Goal: Task Accomplishment & Management: Use online tool/utility

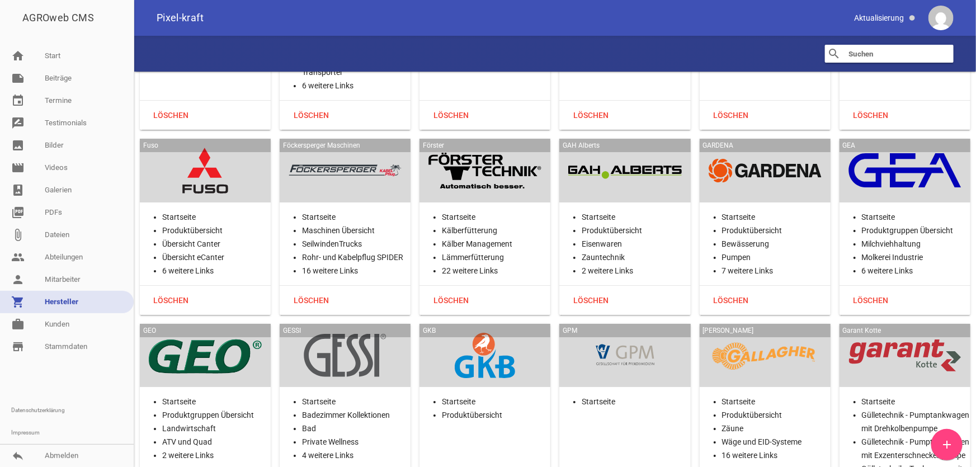
scroll to position [8440, 0]
click at [220, 210] on li "Startseite" at bounding box center [216, 216] width 109 height 13
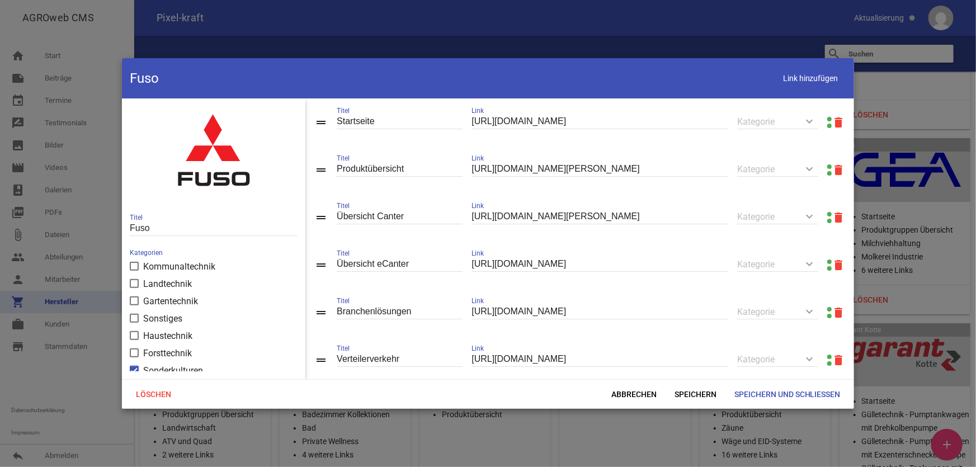
click at [821, 165] on div "drag_handle Produktübersicht Titel [URL][DOMAIN_NAME][PERSON_NAME] Link keyboar…" at bounding box center [579, 170] width 549 height 48
click at [827, 166] on link at bounding box center [829, 166] width 4 height 4
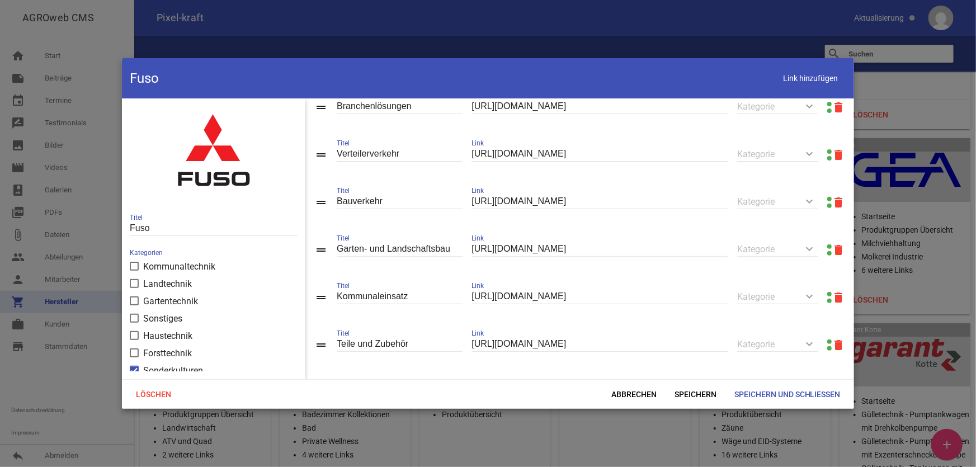
scroll to position [219, 0]
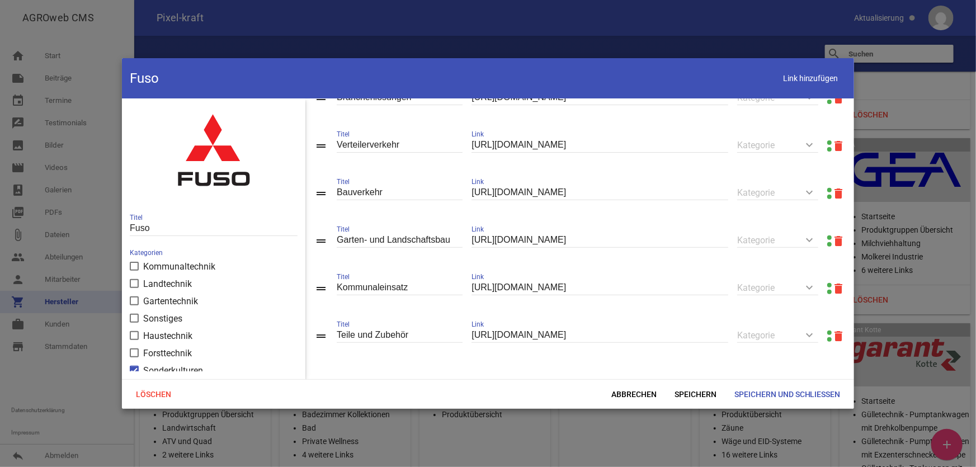
drag, startPoint x: 820, startPoint y: 78, endPoint x: 785, endPoint y: 94, distance: 39.1
click at [820, 79] on span "Link hinzufügen" at bounding box center [810, 78] width 71 height 23
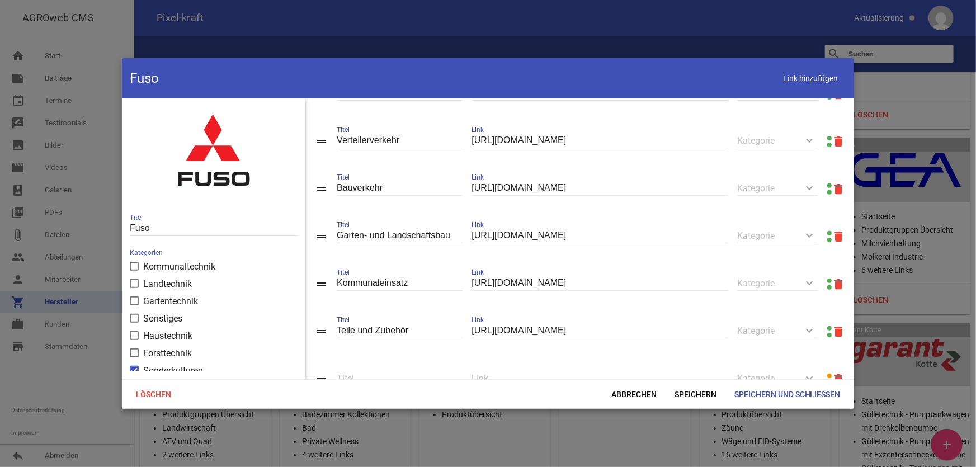
scroll to position [267, 0]
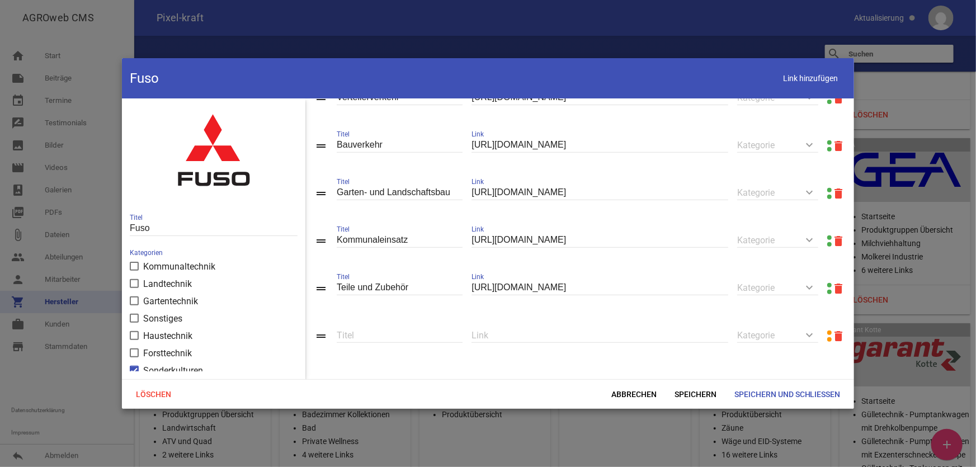
click at [503, 335] on input "text" at bounding box center [599, 335] width 257 height 15
paste input "[PERSON_NAME] [PERSON_NAME]- & Landschaftsbau [PERSON_NAME][STREET_ADDRESS]"
type input "[PERSON_NAME] [PERSON_NAME]- & Landschaftsbau [PERSON_NAME][STREET_ADDRESS]"
click at [428, 338] on input "[PERSON_NAME] 3,5 T" at bounding box center [400, 335] width 126 height 15
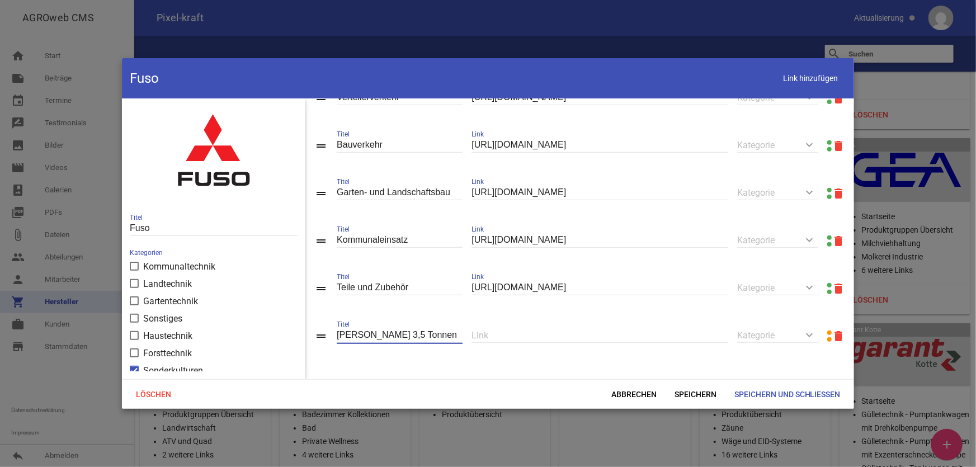
type input "[PERSON_NAME] 3,5 Tonnen"
click at [548, 345] on div "Link" at bounding box center [599, 336] width 257 height 39
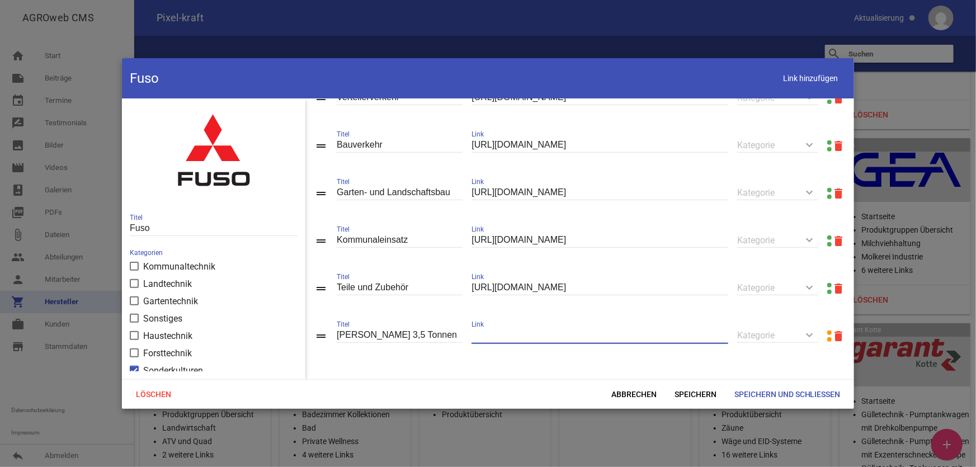
click at [551, 338] on input "text" at bounding box center [599, 335] width 257 height 15
paste input "[URL][DOMAIN_NAME][PERSON_NAME]"
type input "[URL][DOMAIN_NAME][PERSON_NAME]"
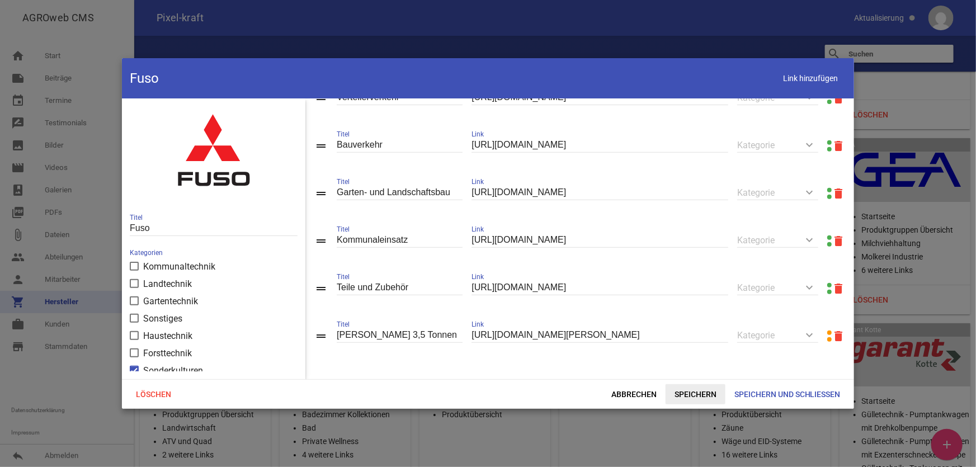
click at [691, 395] on span "Speichern" at bounding box center [696, 394] width 60 height 20
click at [786, 83] on span "Link hinzufügen" at bounding box center [810, 78] width 71 height 23
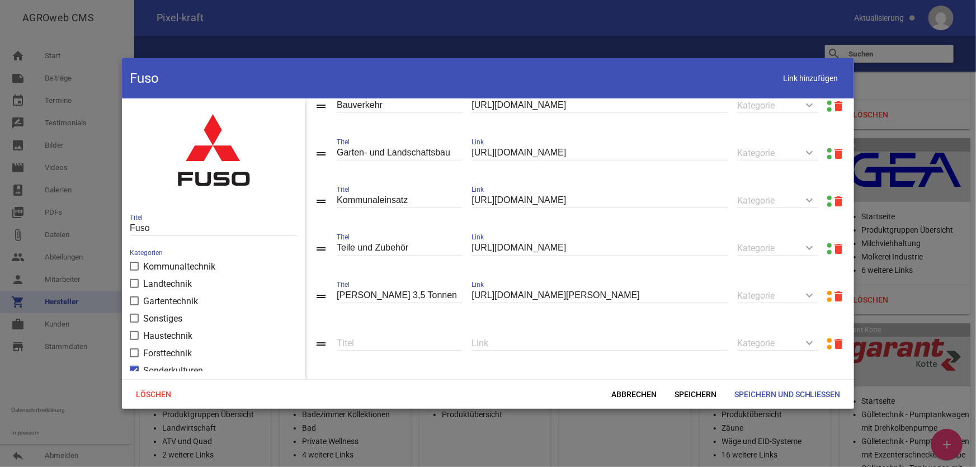
scroll to position [315, 0]
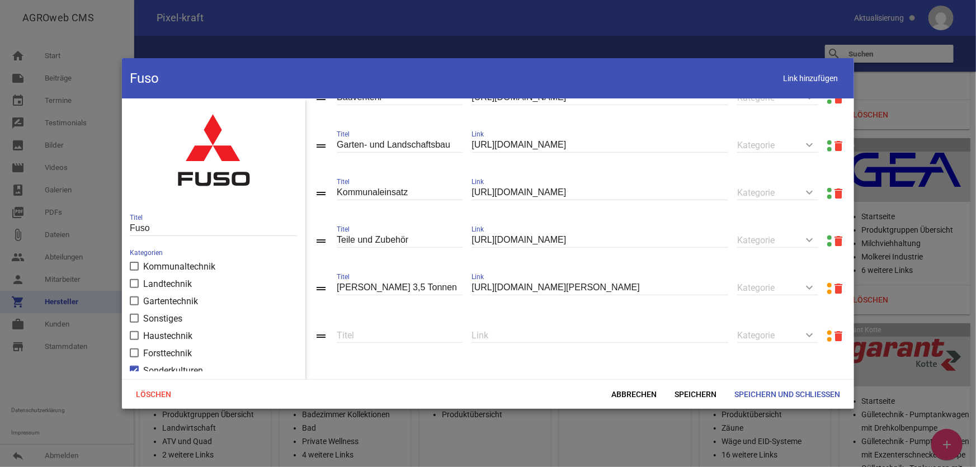
click at [527, 343] on div "Link" at bounding box center [599, 336] width 257 height 39
click at [535, 337] on input "text" at bounding box center [599, 335] width 257 height 15
paste input "[URL][DOMAIN_NAME][PERSON_NAME]"
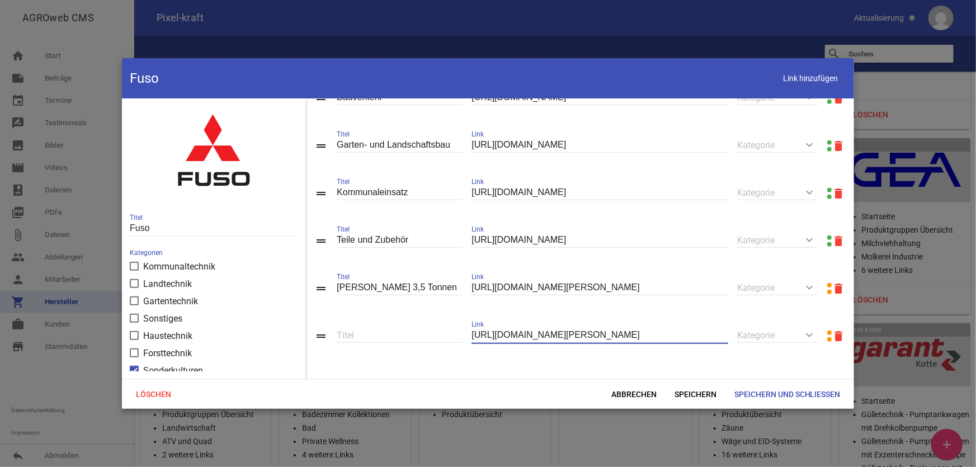
type input "[URL][DOMAIN_NAME][PERSON_NAME]"
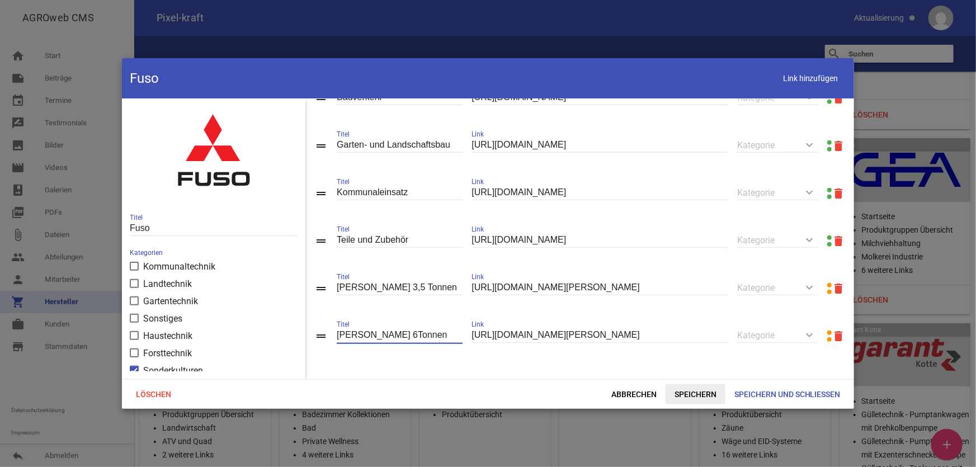
click at [699, 393] on span "Speichern" at bounding box center [696, 394] width 60 height 20
click at [370, 336] on input "[PERSON_NAME] 6Tonnen" at bounding box center [400, 335] width 126 height 15
type input "[PERSON_NAME] 6,0 Tonnen"
click at [794, 82] on span "Link hinzufügen" at bounding box center [810, 78] width 71 height 23
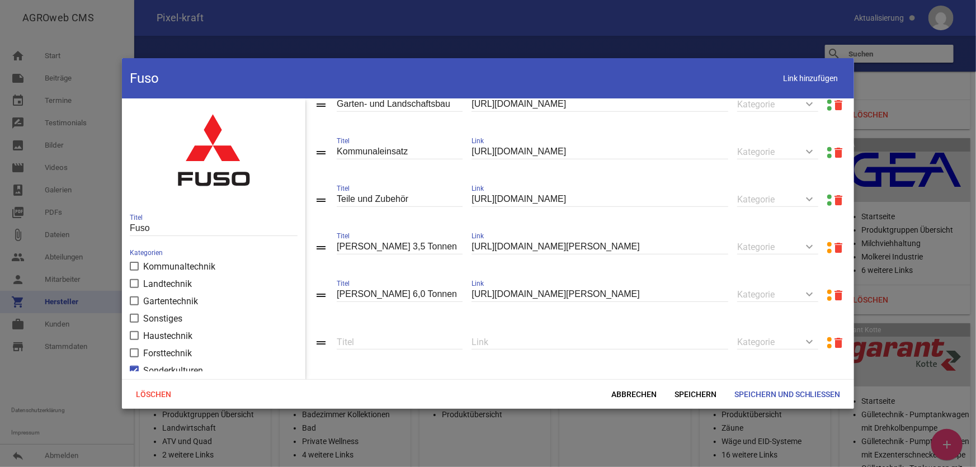
scroll to position [364, 0]
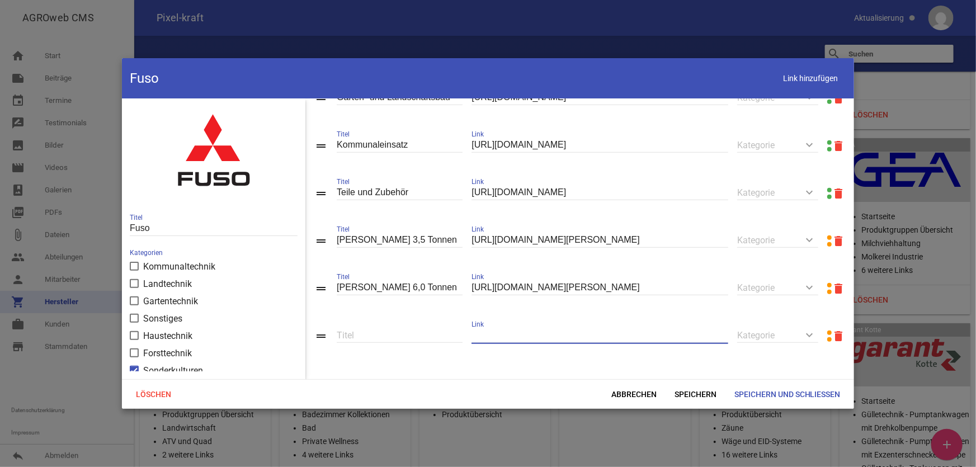
click at [550, 330] on input "text" at bounding box center [599, 335] width 257 height 15
paste input "[URL][DOMAIN_NAME][PERSON_NAME]"
type input "[URL][DOMAIN_NAME][PERSON_NAME]"
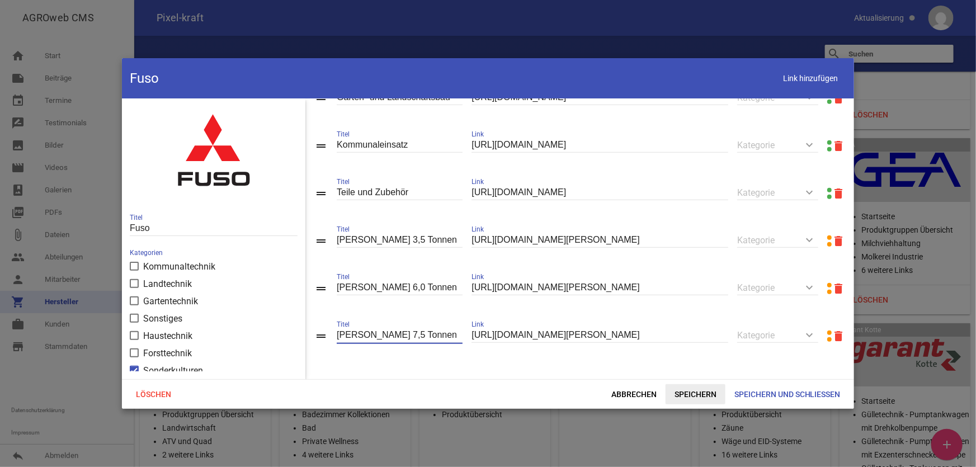
type input "[PERSON_NAME] 7,5 Tonnen"
click at [680, 393] on span "Speichern" at bounding box center [696, 394] width 60 height 20
drag, startPoint x: 789, startPoint y: 82, endPoint x: 781, endPoint y: 99, distance: 18.5
click at [789, 84] on span "Link hinzufügen" at bounding box center [810, 78] width 71 height 23
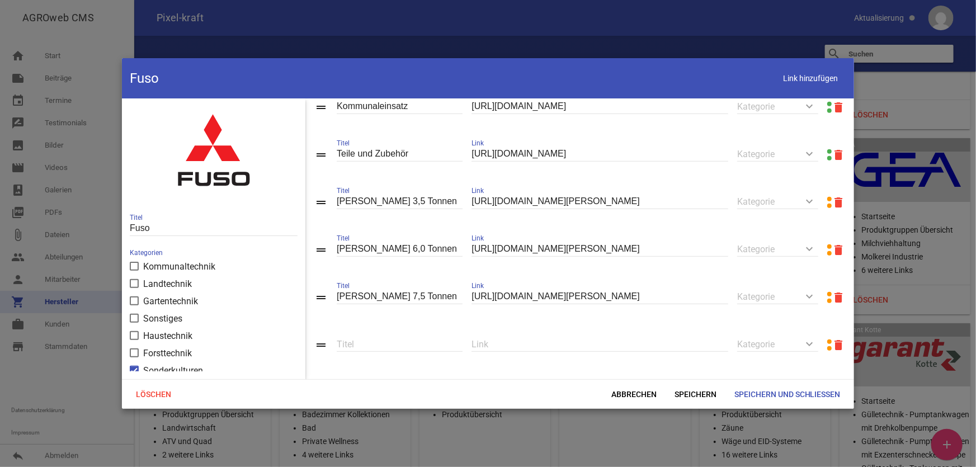
scroll to position [411, 0]
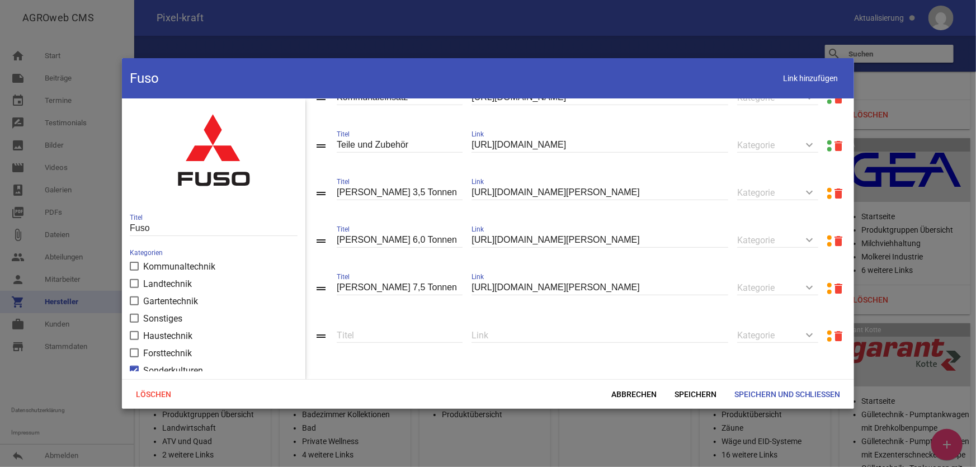
click at [557, 337] on input "text" at bounding box center [599, 335] width 257 height 15
paste input "[URL][DOMAIN_NAME][PERSON_NAME]"
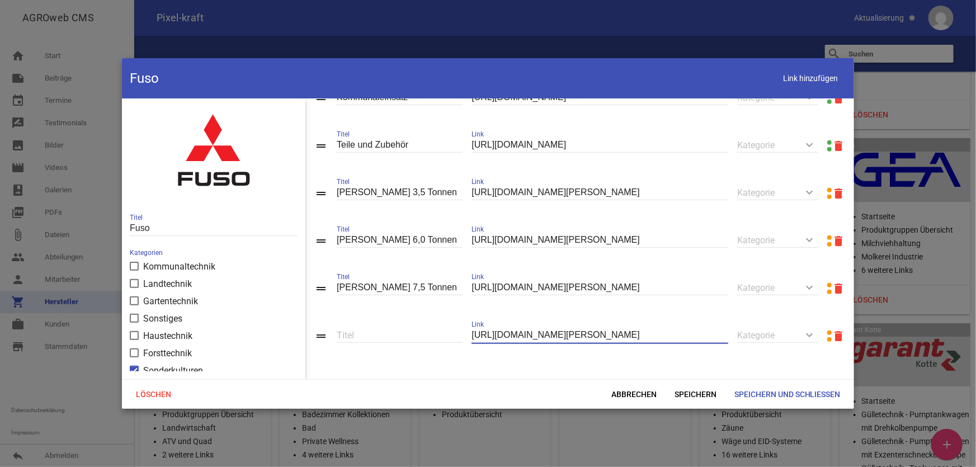
type input "[URL][DOMAIN_NAME][PERSON_NAME]"
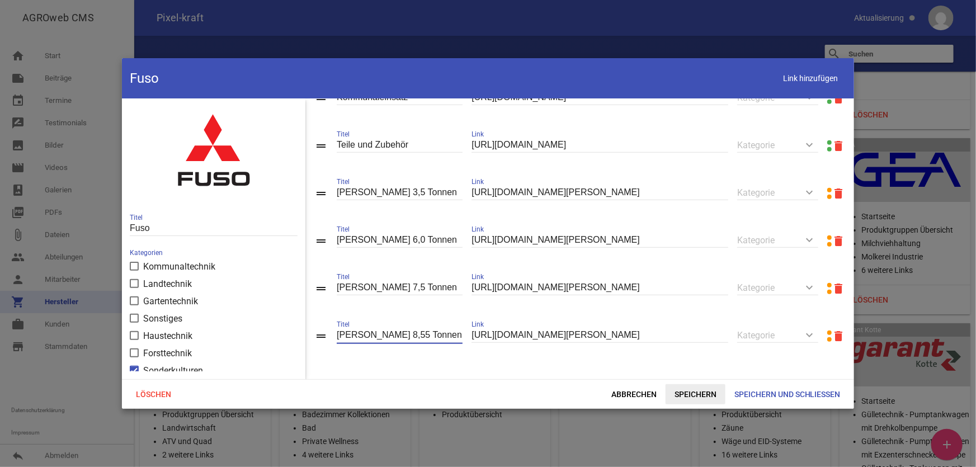
type input "[PERSON_NAME] 8,55 Tonnen"
click at [696, 392] on span "Speichern" at bounding box center [696, 394] width 60 height 20
drag, startPoint x: 804, startPoint y: 74, endPoint x: 791, endPoint y: 89, distance: 20.6
click at [804, 76] on span "Link hinzufügen" at bounding box center [810, 78] width 71 height 23
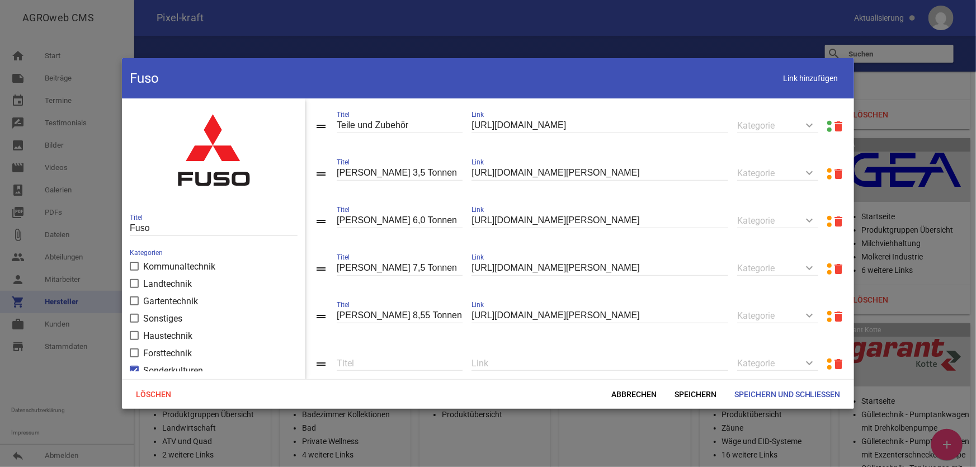
scroll to position [459, 0]
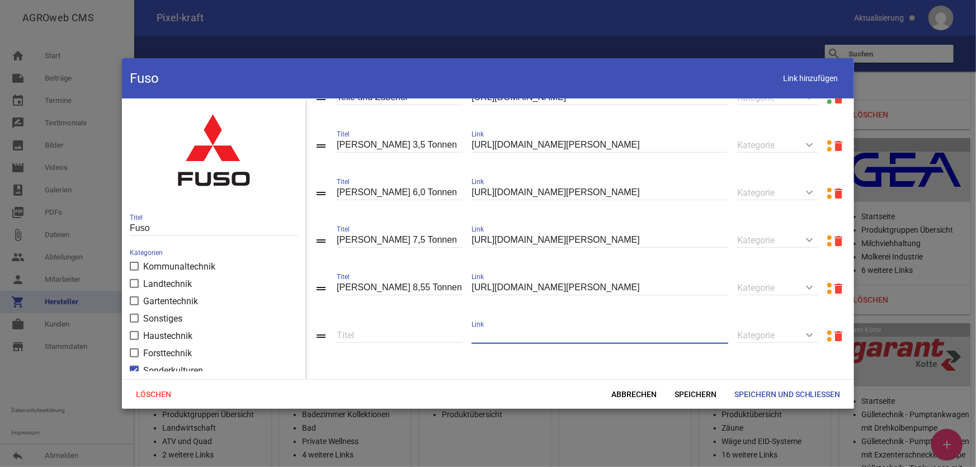
click at [535, 332] on input "text" at bounding box center [599, 335] width 257 height 15
paste input "[URL][DOMAIN_NAME]"
type input "[URL][DOMAIN_NAME]"
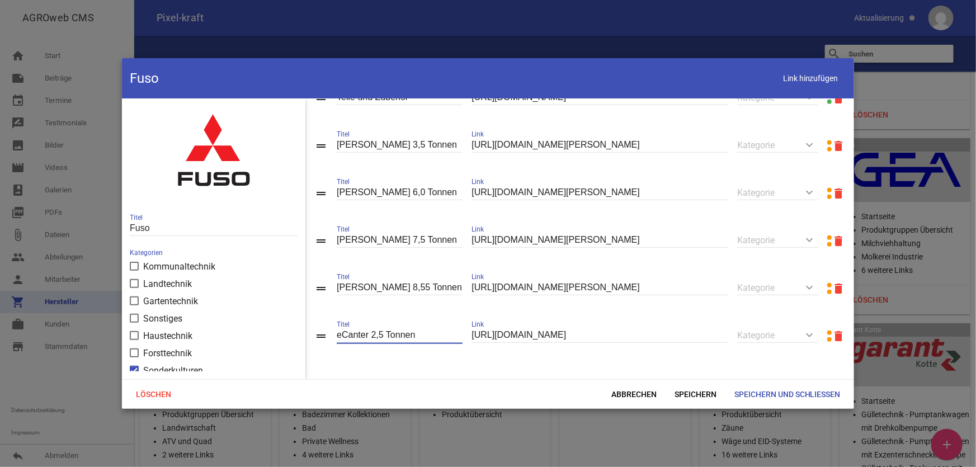
drag, startPoint x: 385, startPoint y: 336, endPoint x: 375, endPoint y: 336, distance: 9.5
click at [370, 336] on input "eCanter 2,5 Tonnen" at bounding box center [400, 335] width 126 height 15
type input "eCanter 4,25 Tonnen"
click at [685, 392] on span "Speichern" at bounding box center [696, 394] width 60 height 20
drag, startPoint x: 800, startPoint y: 87, endPoint x: 793, endPoint y: 96, distance: 12.0
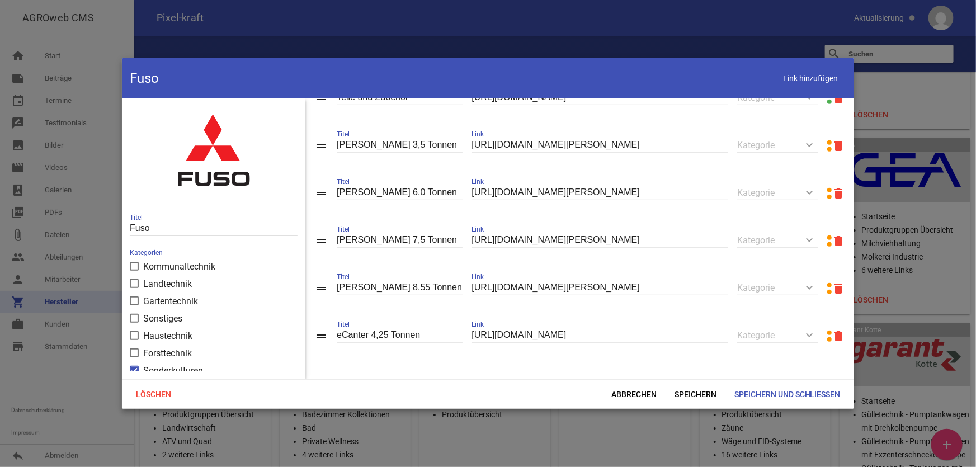
click at [800, 89] on span "Link hinzufügen" at bounding box center [810, 78] width 71 height 23
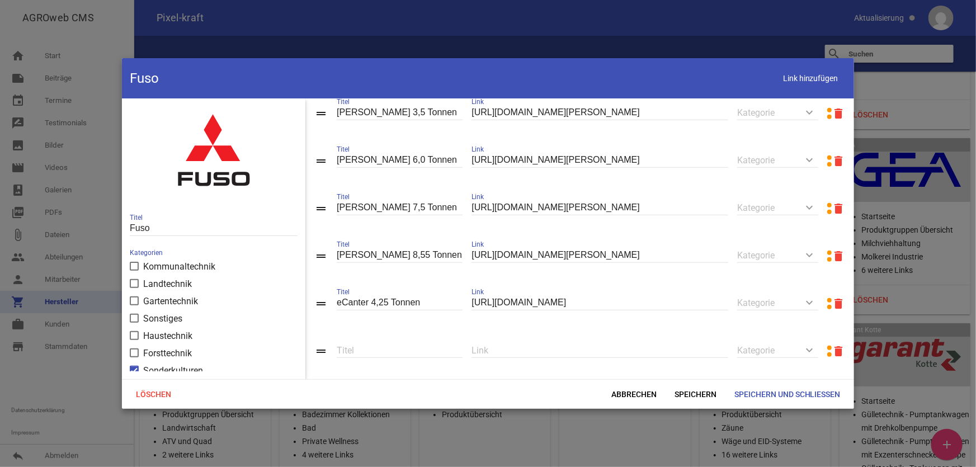
scroll to position [507, 0]
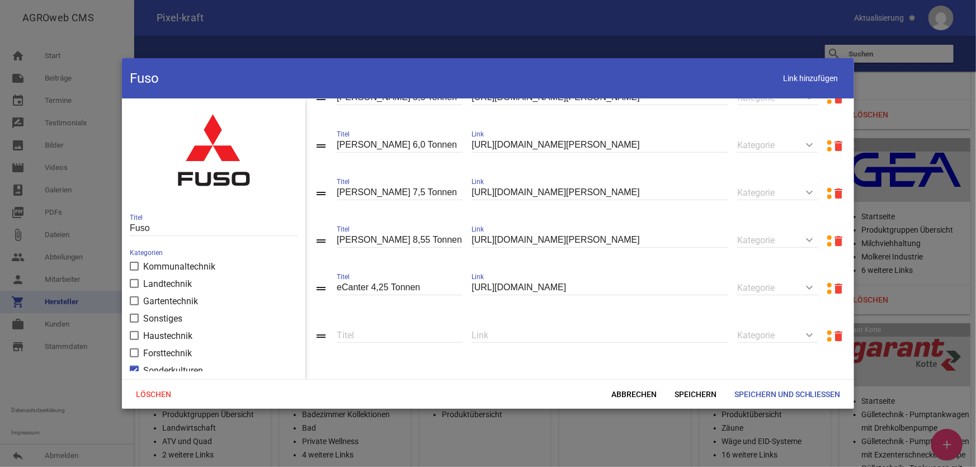
click at [562, 337] on input "text" at bounding box center [599, 335] width 257 height 15
paste input "[URL][DOMAIN_NAME]"
type input "[URL][DOMAIN_NAME]"
type input "eCanter 6,0 Tonnen"
click at [699, 396] on span "Speichern" at bounding box center [696, 394] width 60 height 20
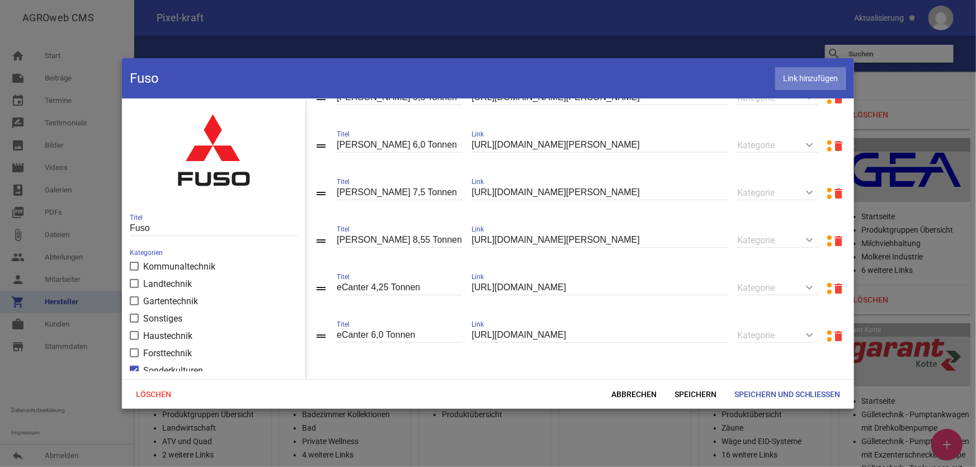
drag, startPoint x: 799, startPoint y: 72, endPoint x: 789, endPoint y: 89, distance: 20.0
click at [799, 76] on span "Link hinzufügen" at bounding box center [810, 78] width 71 height 23
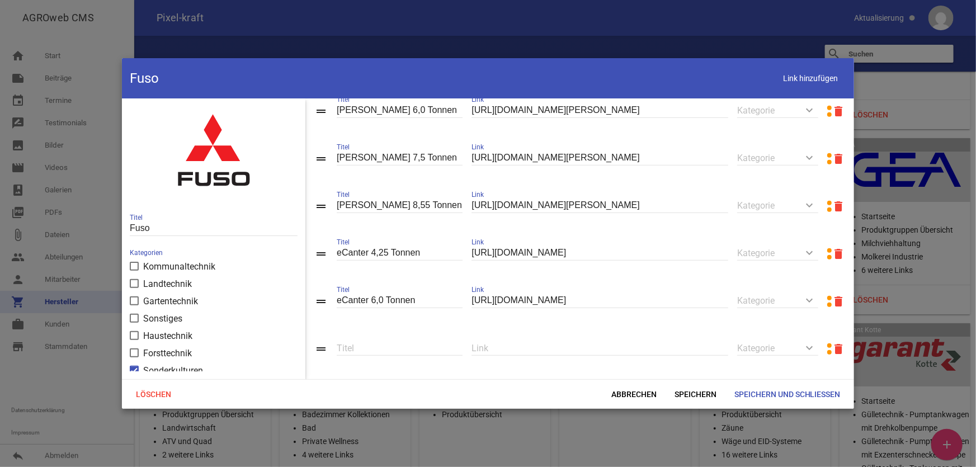
scroll to position [555, 0]
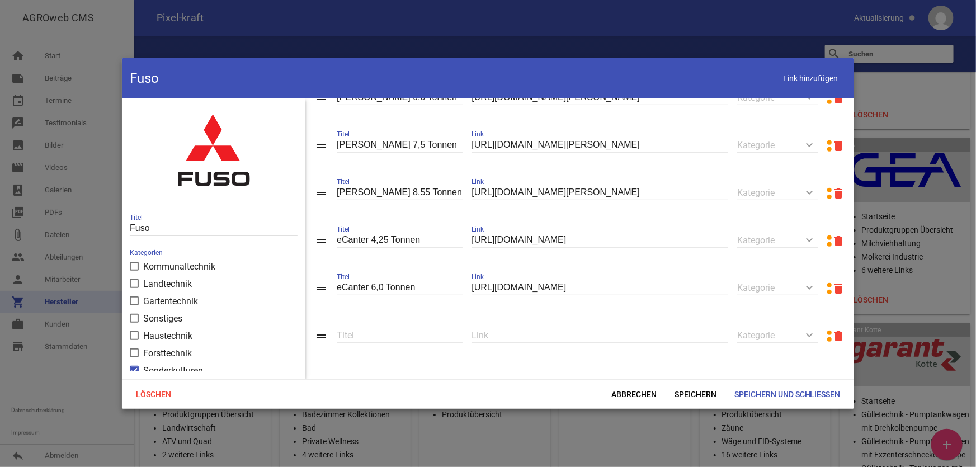
click at [501, 333] on input "text" at bounding box center [599, 335] width 257 height 15
paste input "[URL][DOMAIN_NAME]"
type input "[URL][DOMAIN_NAME]"
type input "eCanter 7,49 Tonnen"
click at [687, 391] on span "Speichern" at bounding box center [696, 394] width 60 height 20
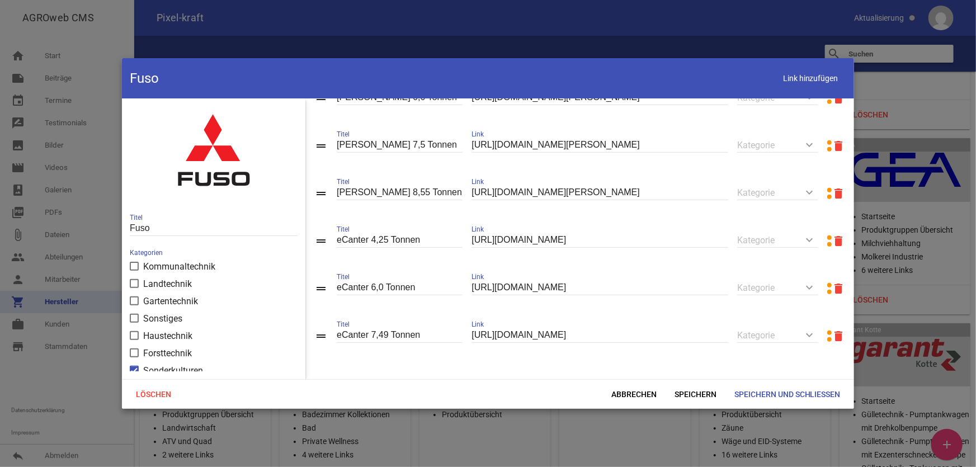
drag, startPoint x: 807, startPoint y: 78, endPoint x: 798, endPoint y: 93, distance: 17.6
click at [803, 83] on span "Link hinzufügen" at bounding box center [810, 78] width 71 height 23
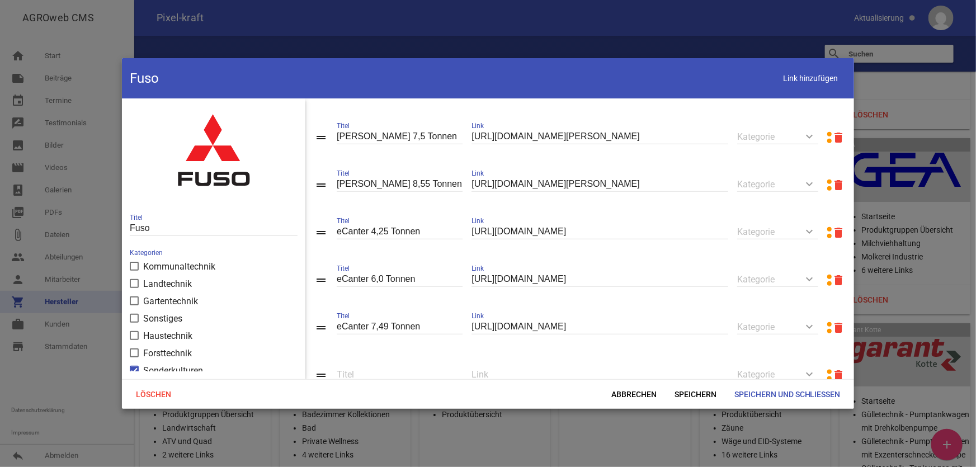
scroll to position [604, 0]
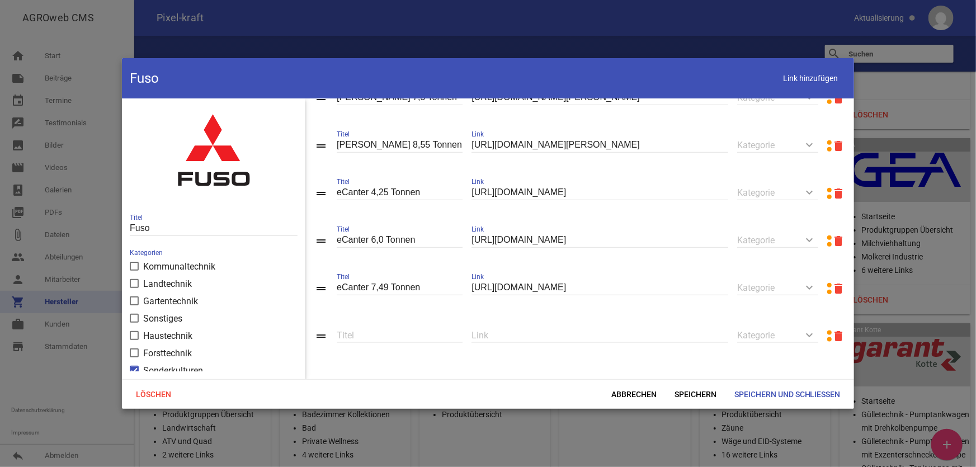
click at [523, 340] on input "text" at bounding box center [599, 335] width 257 height 15
paste input "[URL][DOMAIN_NAME]"
type input "[URL][DOMAIN_NAME]"
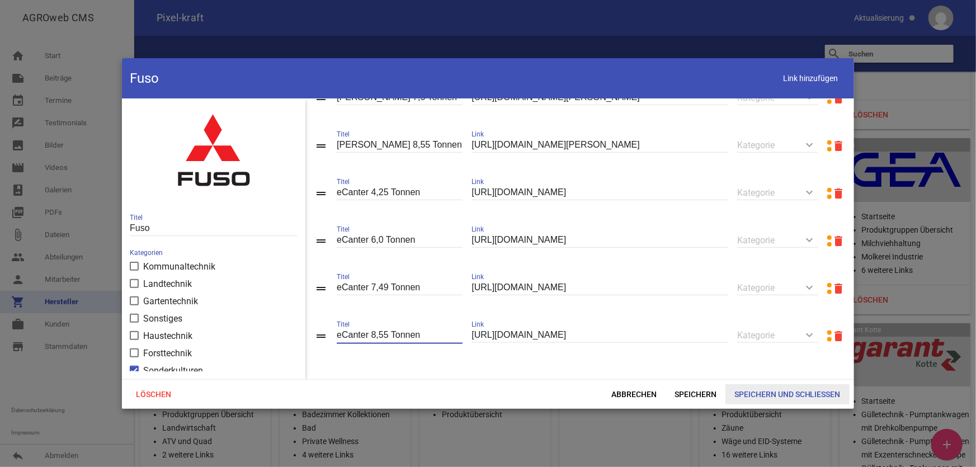
type input "eCanter 8,55 Tonnen"
click at [769, 391] on span "Speichern und Schließen" at bounding box center [787, 394] width 124 height 20
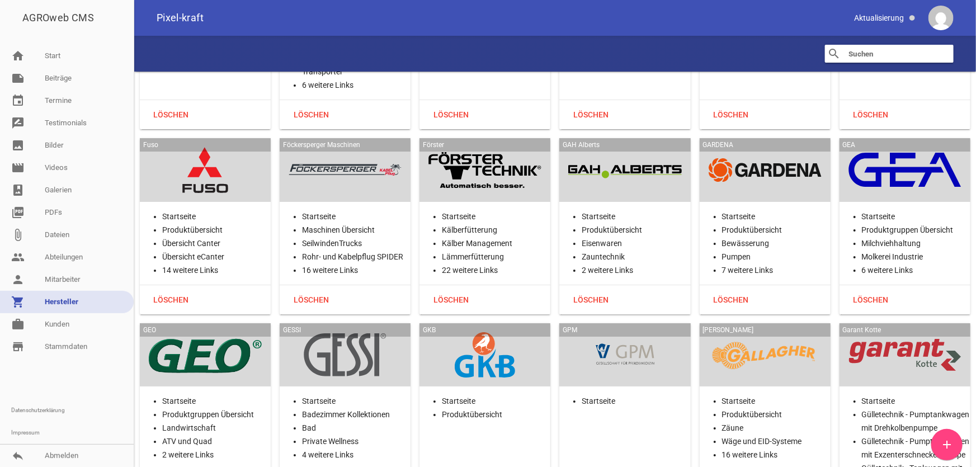
click at [343, 210] on li "Startseite" at bounding box center [356, 216] width 109 height 13
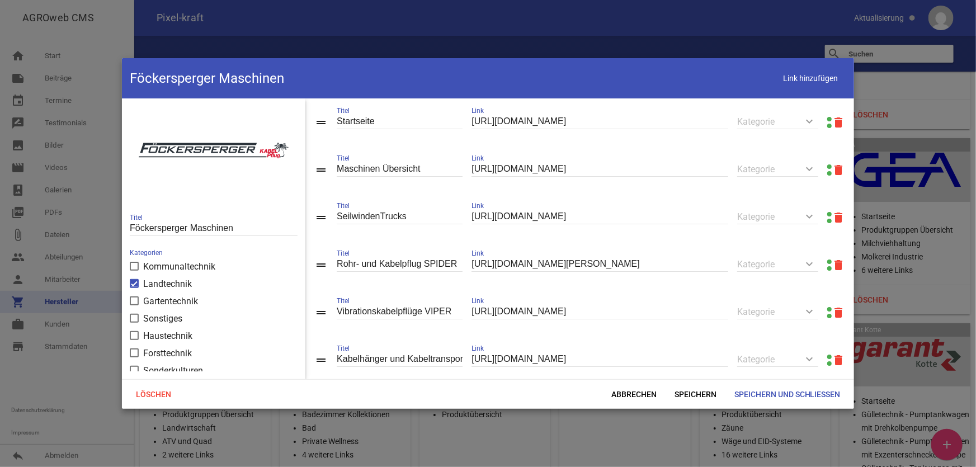
click at [827, 166] on link at bounding box center [829, 166] width 4 height 4
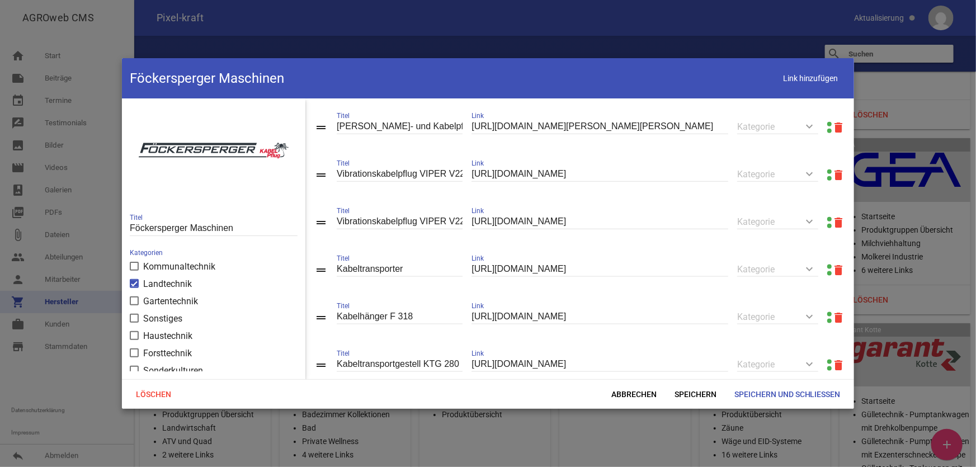
scroll to position [700, 0]
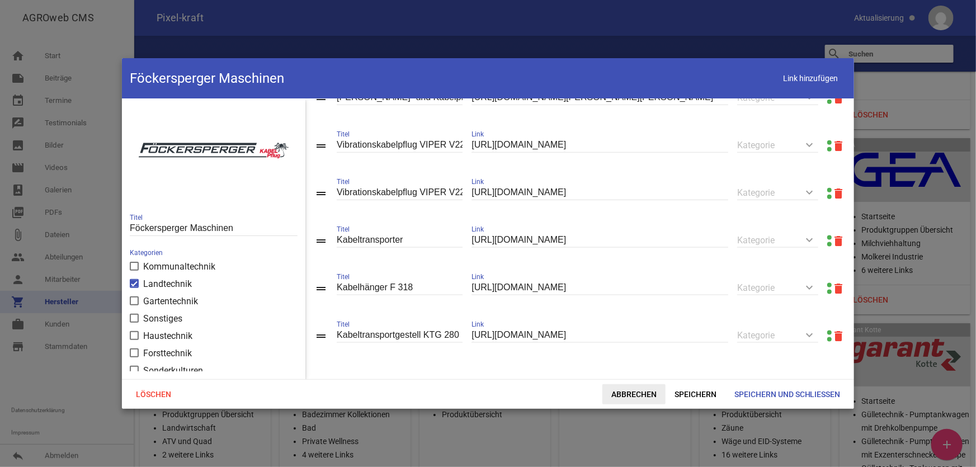
click at [626, 389] on span "Abbrechen" at bounding box center [633, 394] width 63 height 20
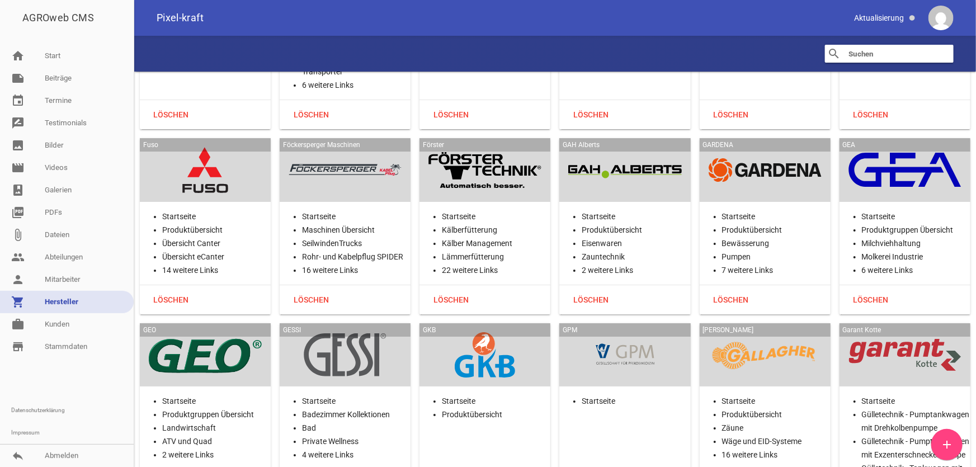
click at [464, 147] on div at bounding box center [484, 170] width 113 height 46
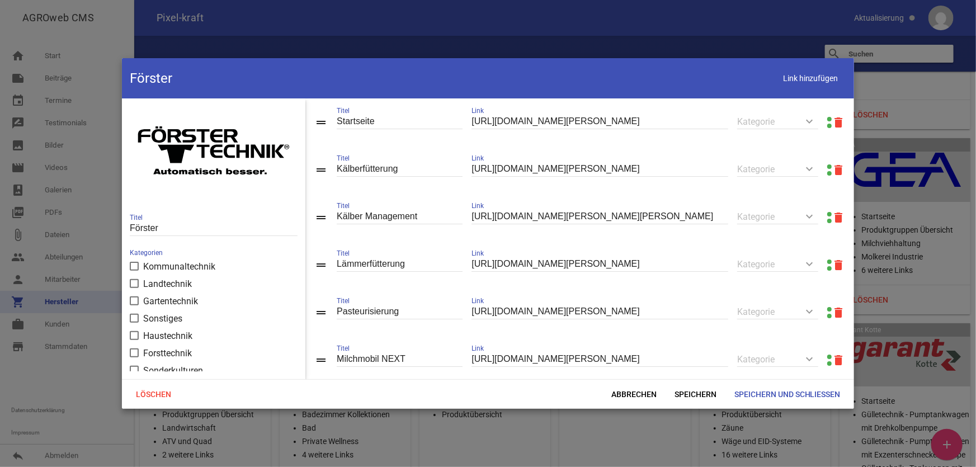
click at [827, 118] on link at bounding box center [829, 119] width 4 height 4
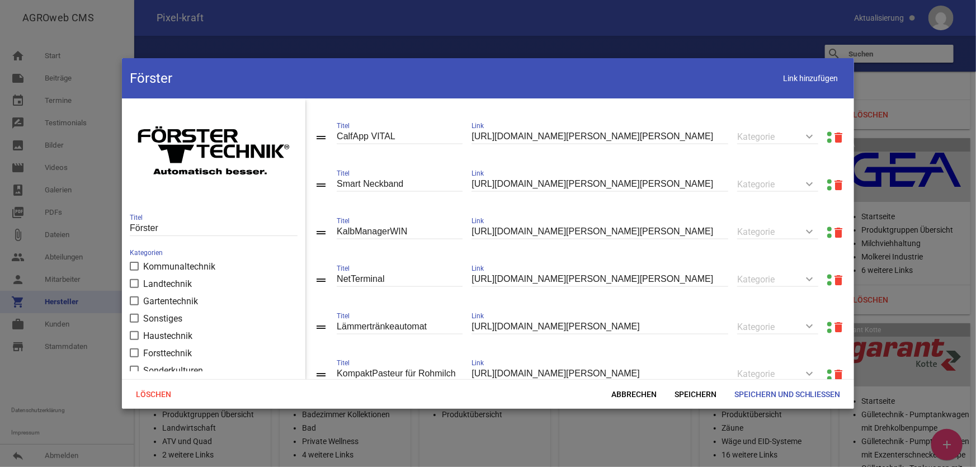
scroll to position [864, 0]
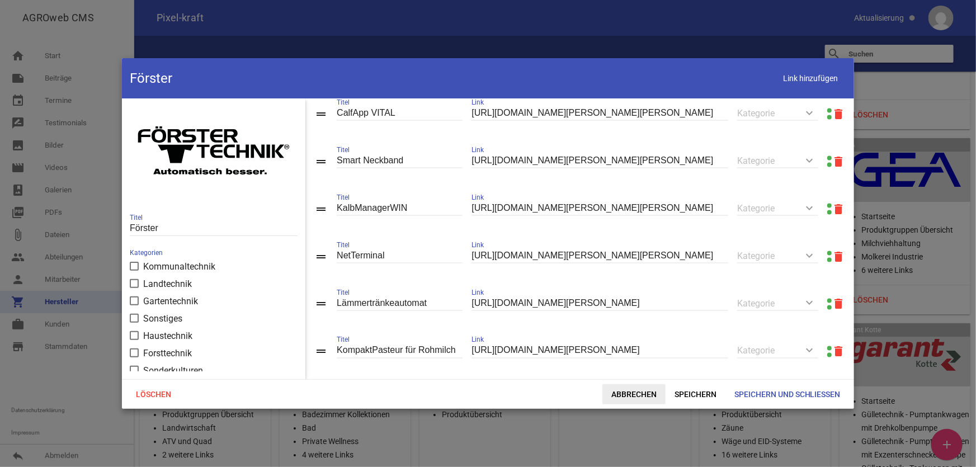
click at [639, 402] on span "Abbrechen" at bounding box center [633, 394] width 63 height 20
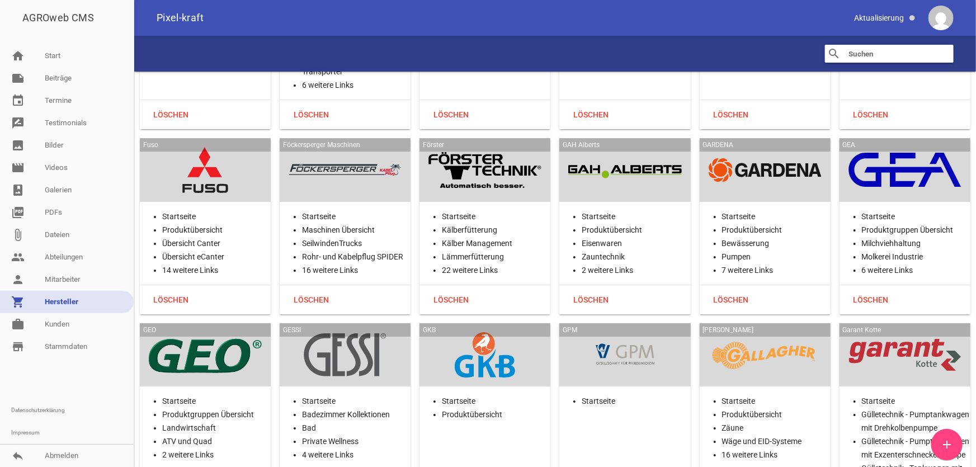
click at [582, 147] on div at bounding box center [624, 170] width 113 height 46
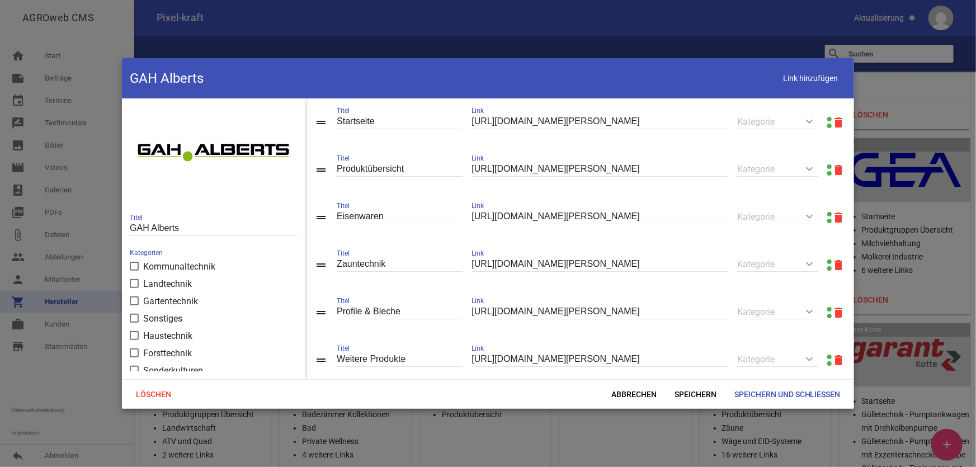
click at [827, 168] on link at bounding box center [829, 166] width 4 height 4
click at [632, 395] on span "Abbrechen" at bounding box center [633, 394] width 63 height 20
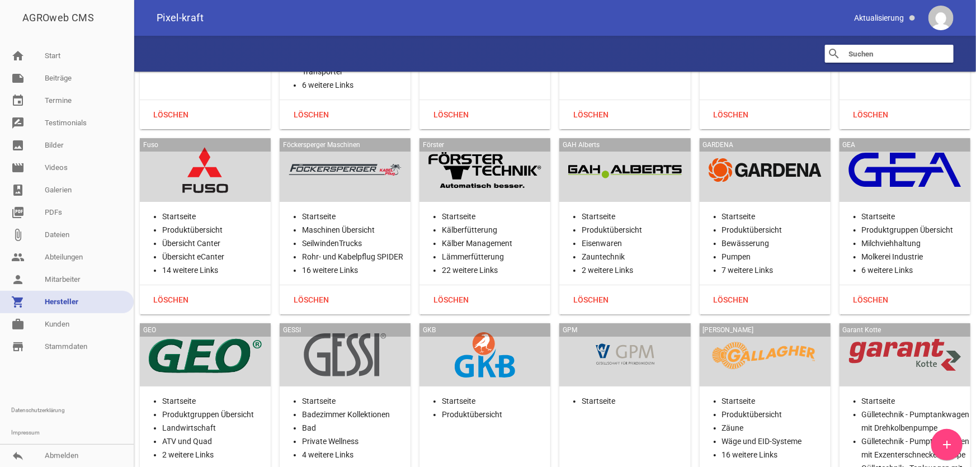
click at [649, 147] on div at bounding box center [624, 170] width 113 height 46
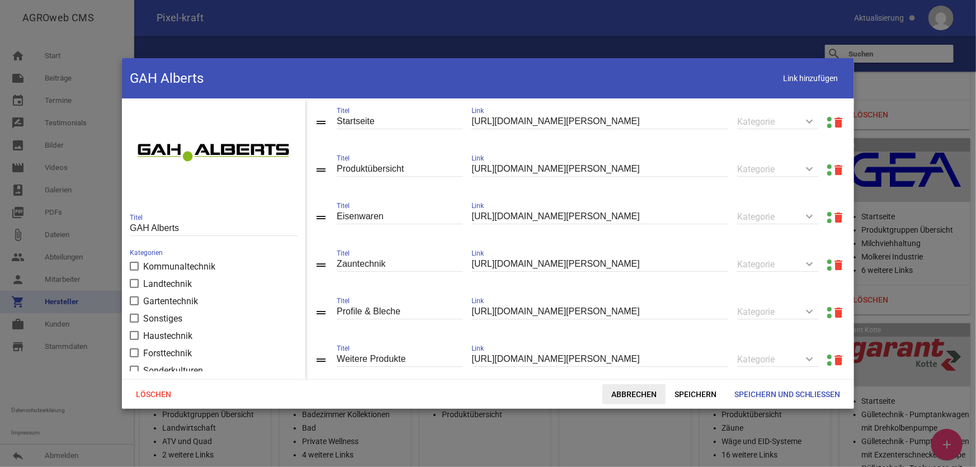
click at [636, 394] on span "Abbrechen" at bounding box center [633, 394] width 63 height 20
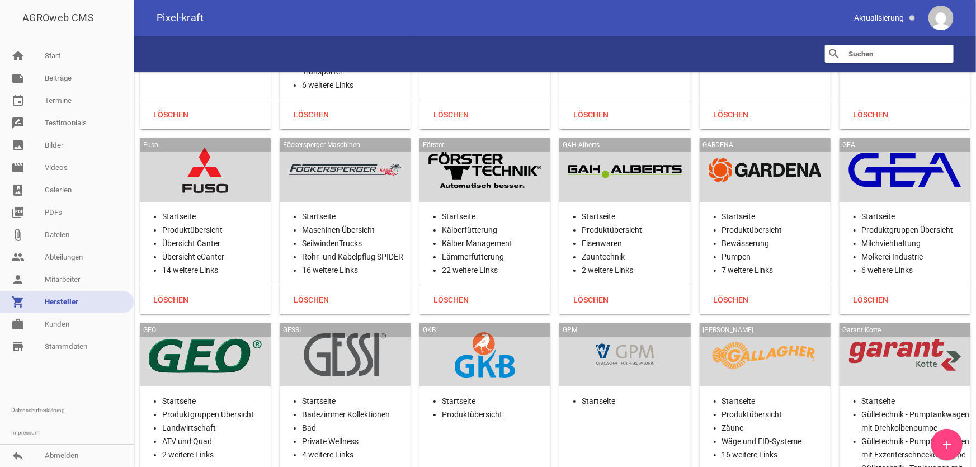
click at [768, 152] on div at bounding box center [765, 170] width 113 height 46
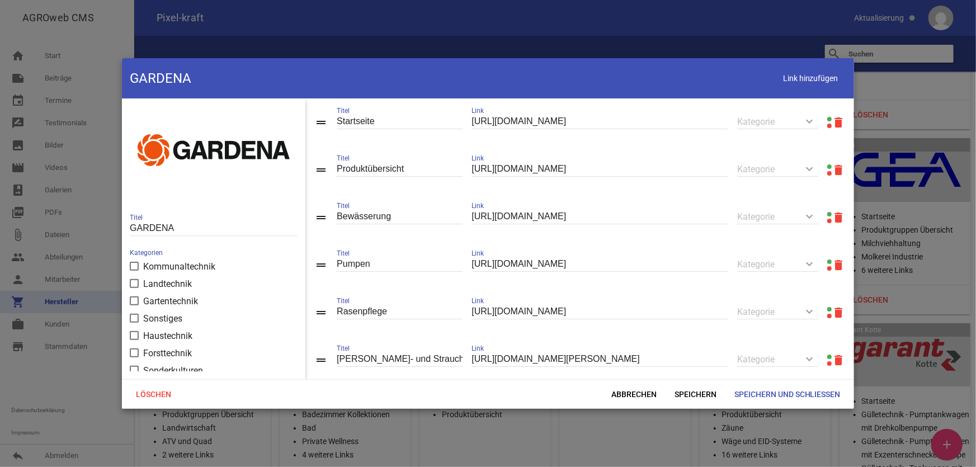
click at [827, 167] on link at bounding box center [829, 166] width 4 height 4
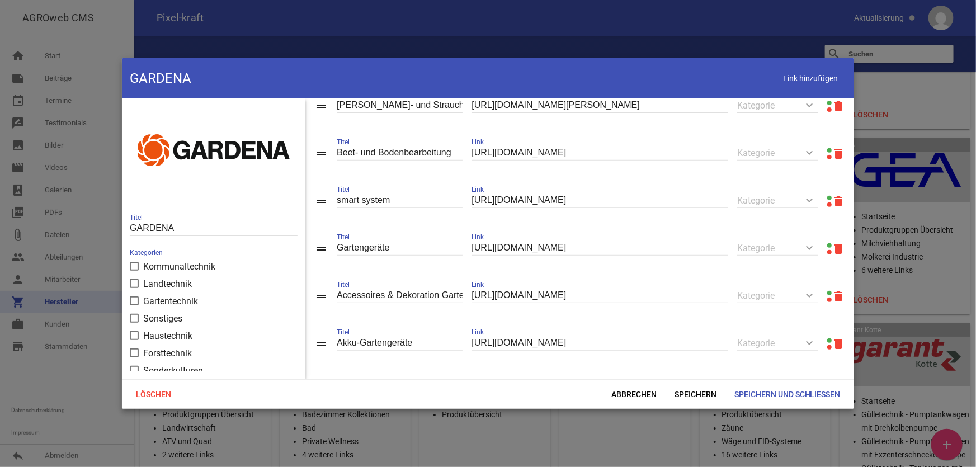
scroll to position [267, 0]
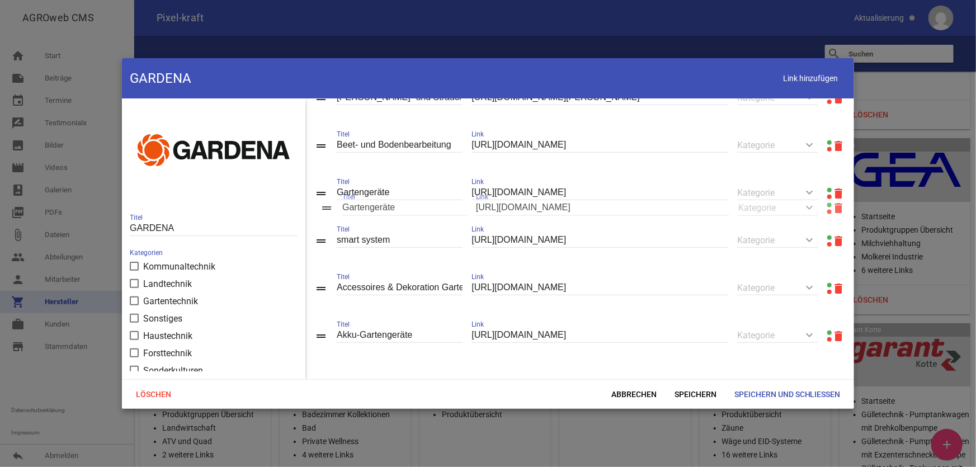
drag, startPoint x: 323, startPoint y: 236, endPoint x: 328, endPoint y: 205, distance: 31.3
click at [751, 397] on span "Speichern und Schließen" at bounding box center [787, 394] width 124 height 20
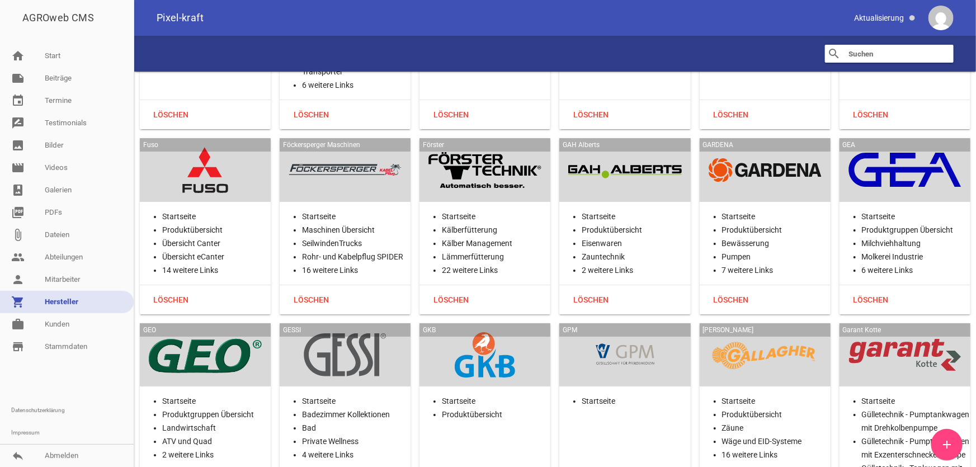
click at [921, 147] on div at bounding box center [904, 170] width 113 height 46
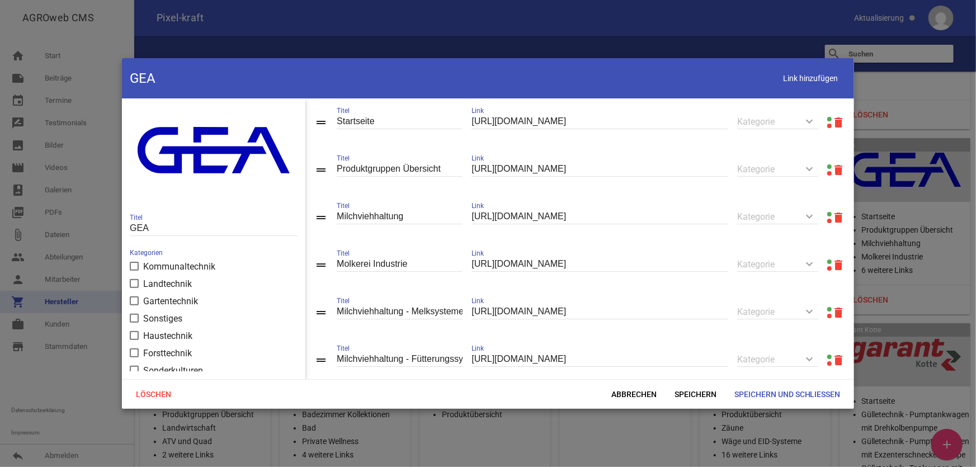
click at [827, 168] on link at bounding box center [829, 166] width 4 height 4
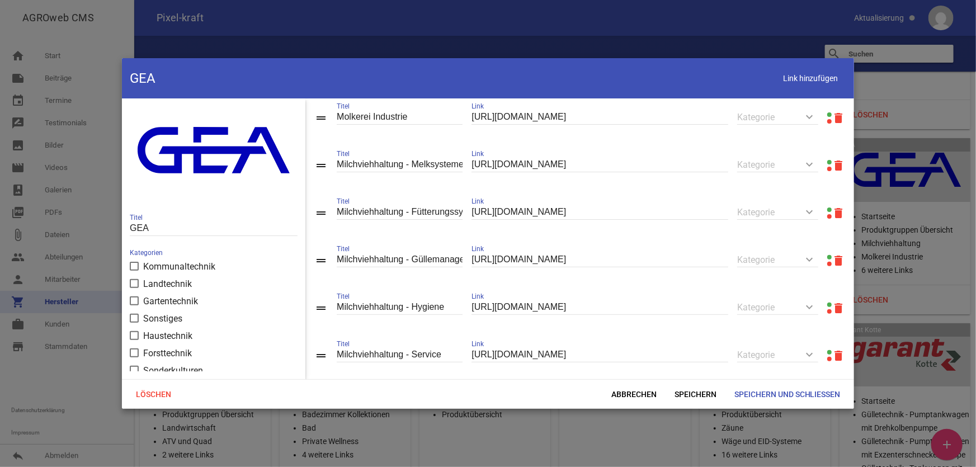
scroll to position [0, 0]
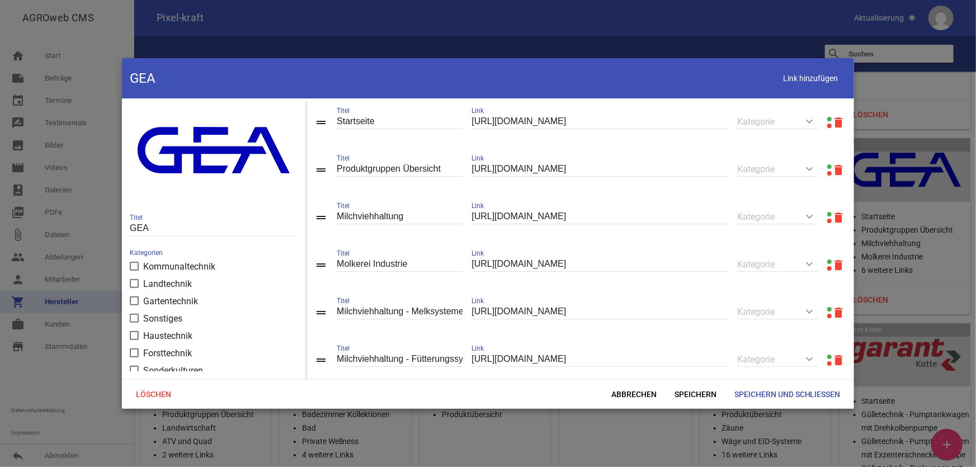
click at [827, 263] on link at bounding box center [829, 262] width 4 height 4
click at [630, 393] on span "Abbrechen" at bounding box center [633, 394] width 63 height 20
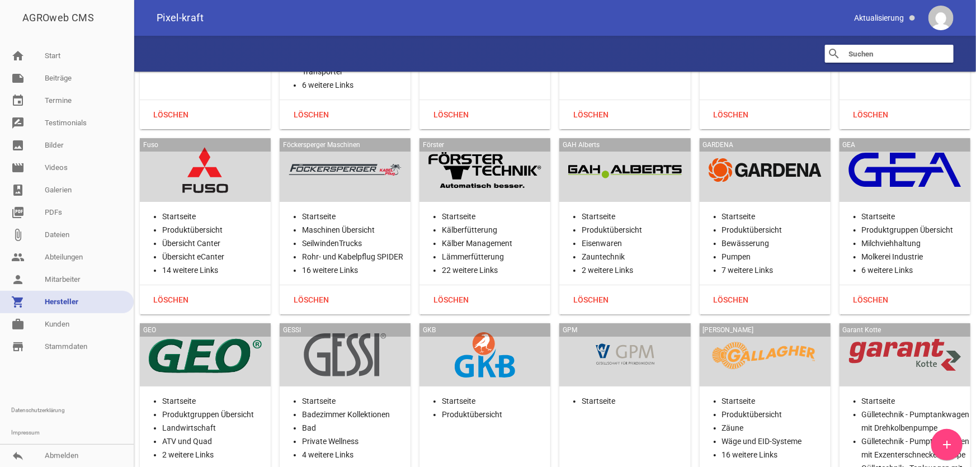
click at [228, 332] on div at bounding box center [205, 355] width 113 height 46
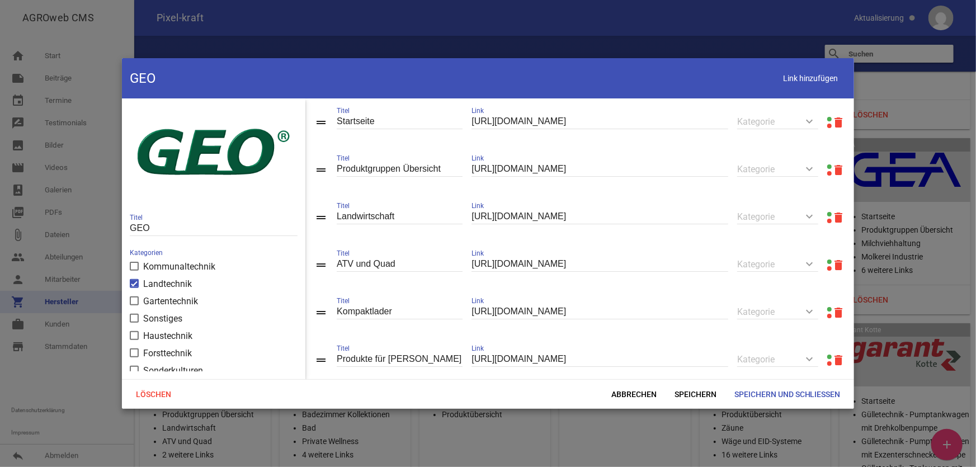
click at [827, 166] on link at bounding box center [829, 166] width 4 height 4
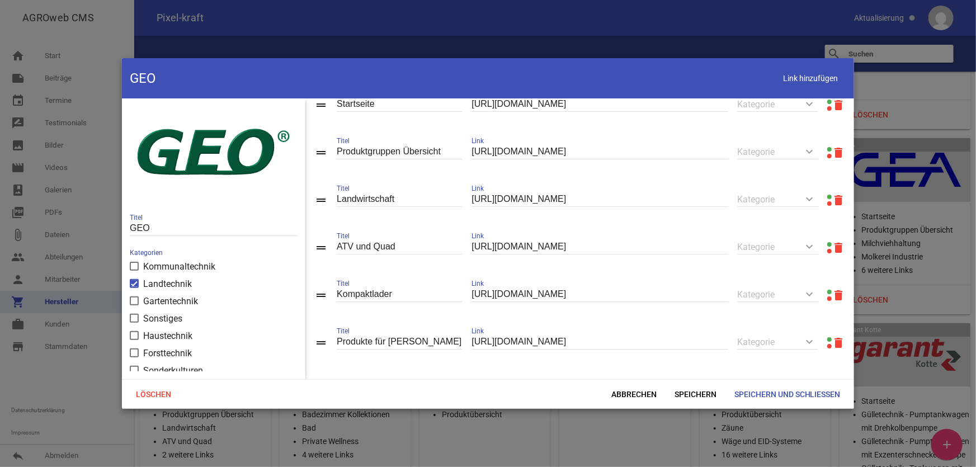
scroll to position [27, 0]
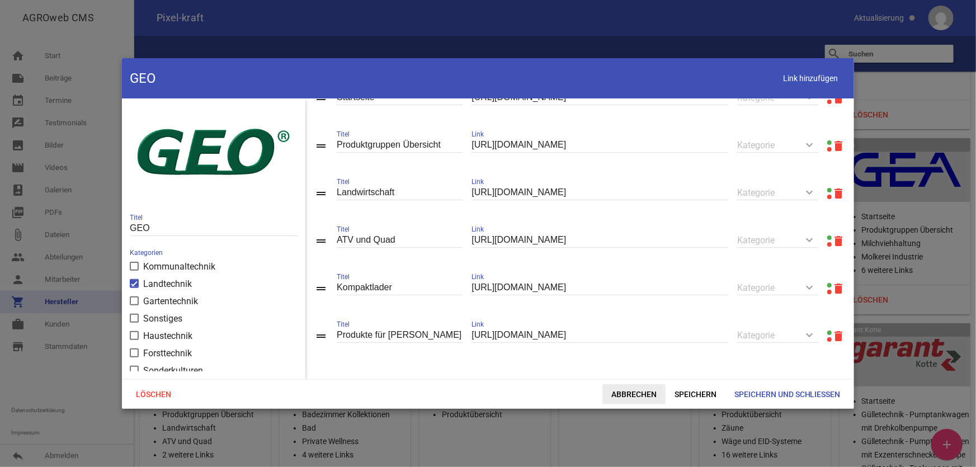
click at [641, 392] on span "Abbrechen" at bounding box center [633, 394] width 63 height 20
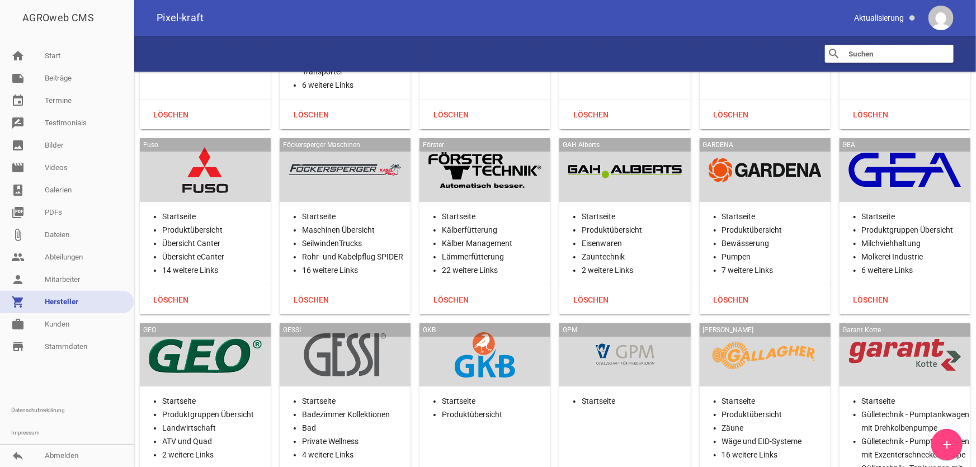
click at [355, 341] on div "GESSI" at bounding box center [345, 355] width 131 height 64
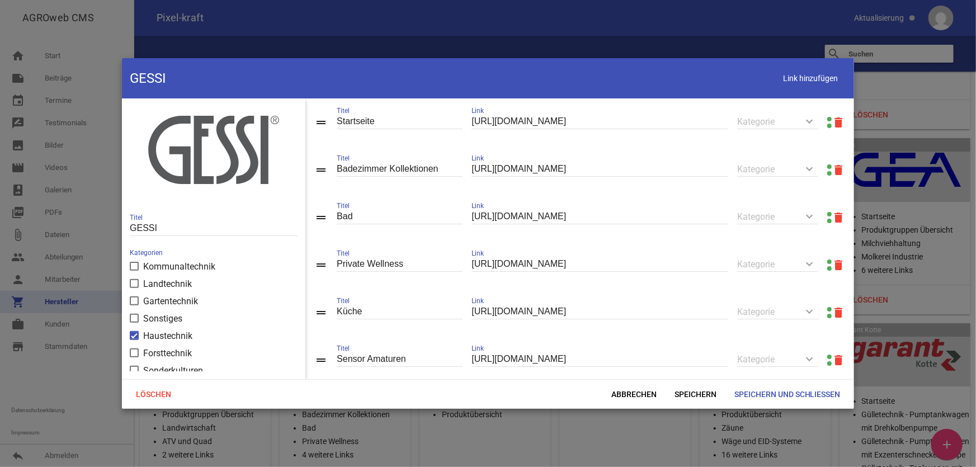
click at [827, 119] on link at bounding box center [829, 119] width 4 height 4
drag, startPoint x: 624, startPoint y: 124, endPoint x: 458, endPoint y: 117, distance: 165.7
click at [458, 117] on div "drag_handle Startseite Titel [URL][DOMAIN_NAME] Link keyboard_arrow_down Katego…" at bounding box center [579, 122] width 549 height 48
paste input "de"
type input "[URL][DOMAIN_NAME]"
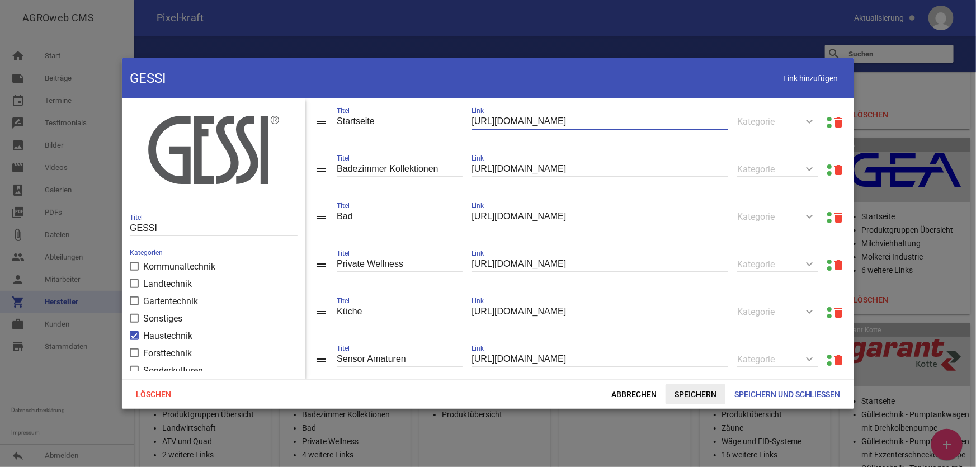
click at [687, 389] on span "Speichern" at bounding box center [696, 394] width 60 height 20
click at [827, 166] on link at bounding box center [829, 166] width 4 height 4
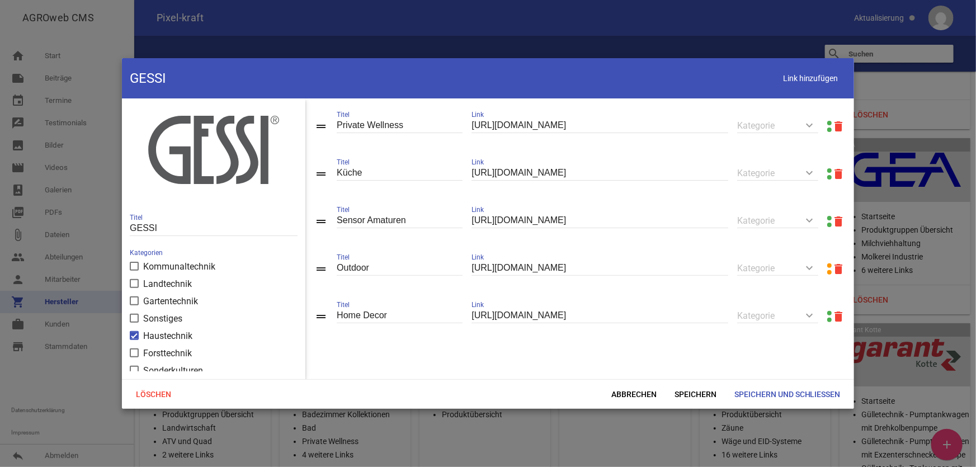
scroll to position [150, 0]
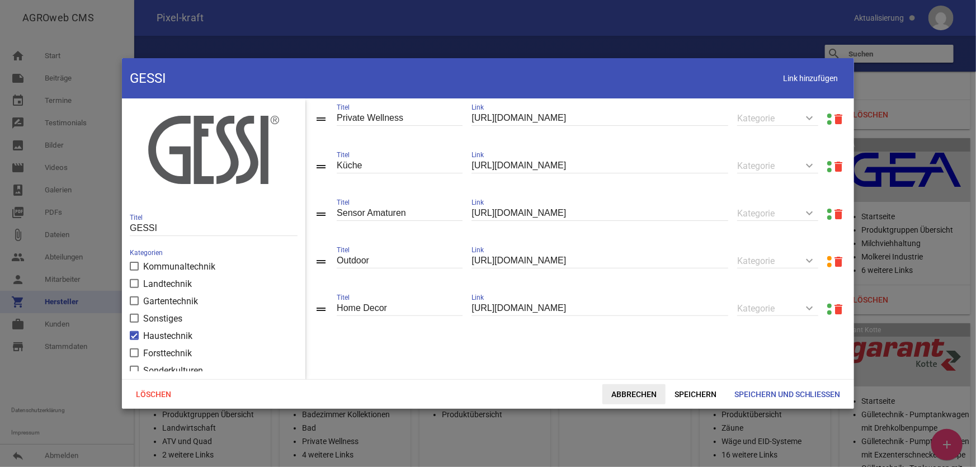
click at [616, 395] on span "Abbrechen" at bounding box center [633, 394] width 63 height 20
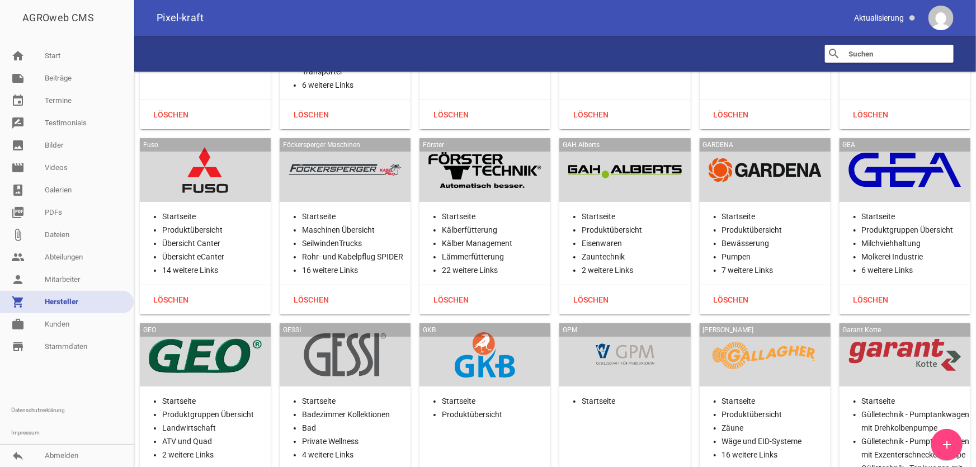
click at [456, 332] on div at bounding box center [484, 355] width 113 height 46
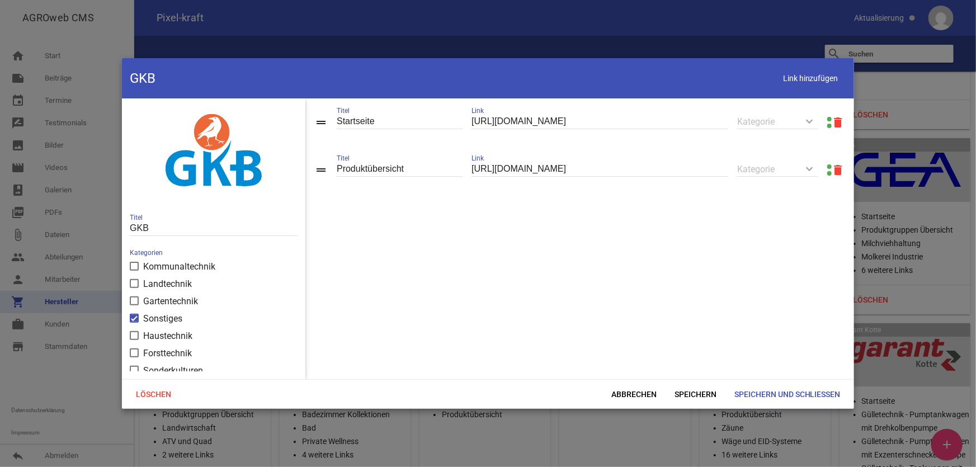
click at [827, 167] on link at bounding box center [829, 166] width 4 height 4
click at [630, 393] on span "Abbrechen" at bounding box center [633, 394] width 63 height 20
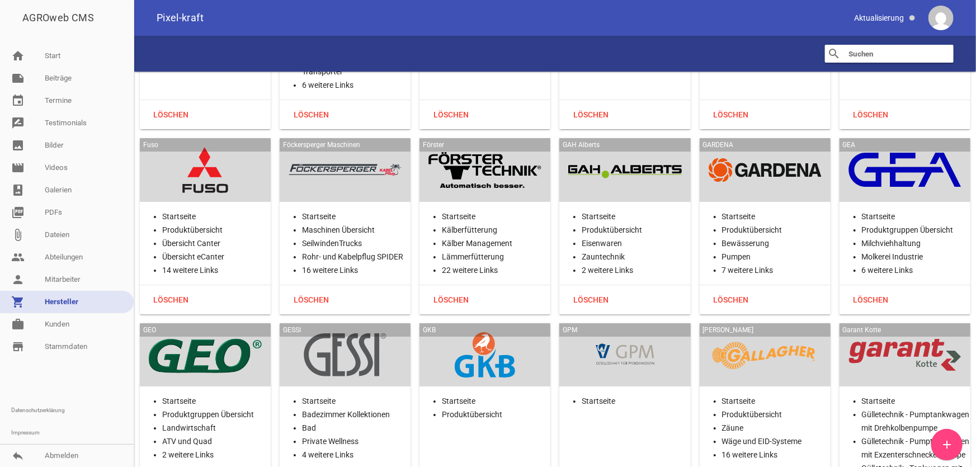
click at [624, 332] on div at bounding box center [624, 355] width 113 height 46
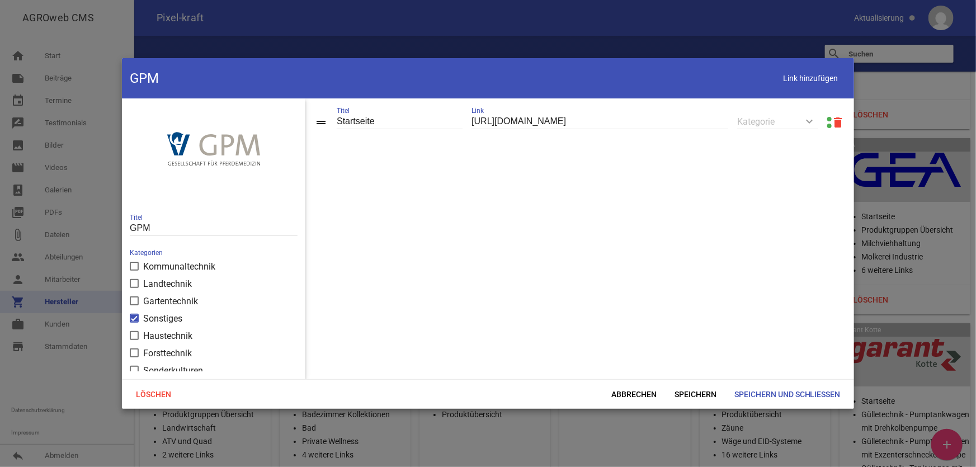
click at [827, 119] on link at bounding box center [829, 119] width 4 height 4
click at [640, 392] on span "Abbrechen" at bounding box center [633, 394] width 63 height 20
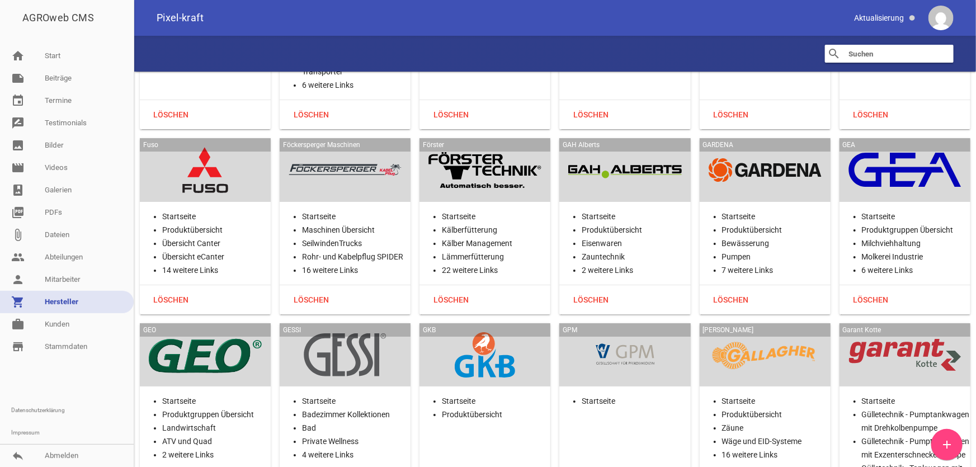
click at [761, 332] on div at bounding box center [765, 355] width 113 height 46
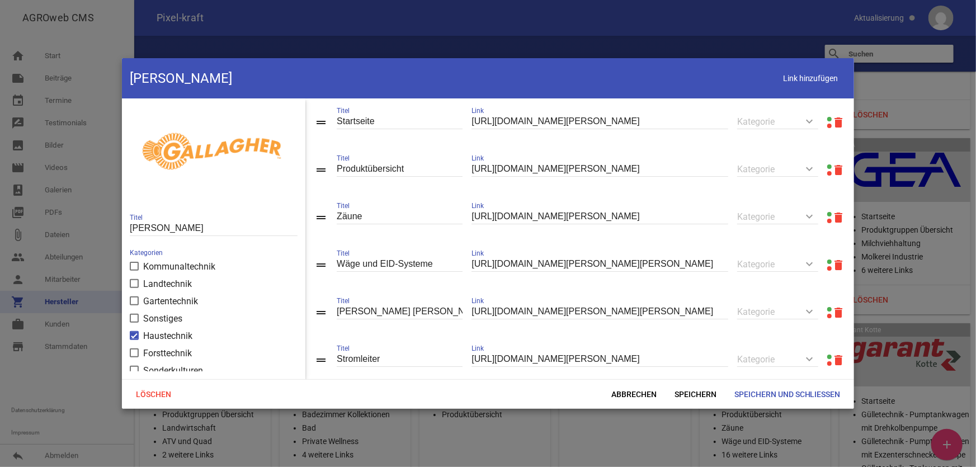
click at [827, 166] on link at bounding box center [829, 166] width 4 height 4
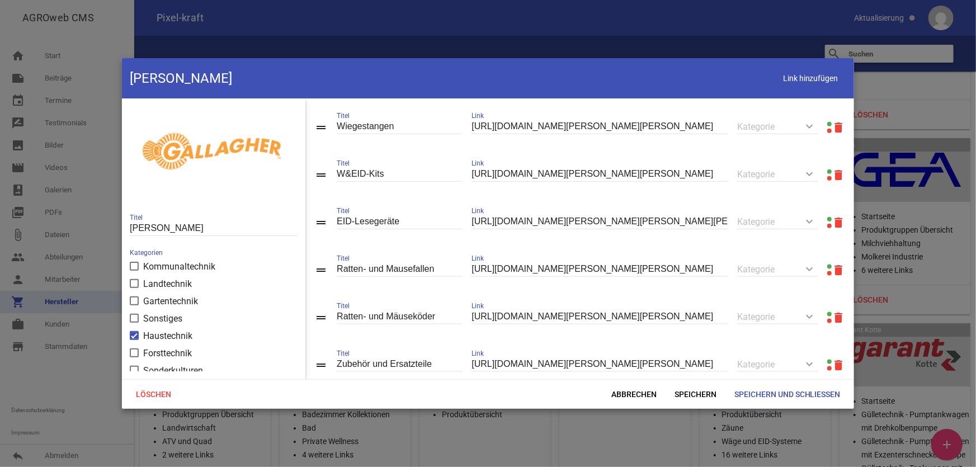
scroll to position [700, 0]
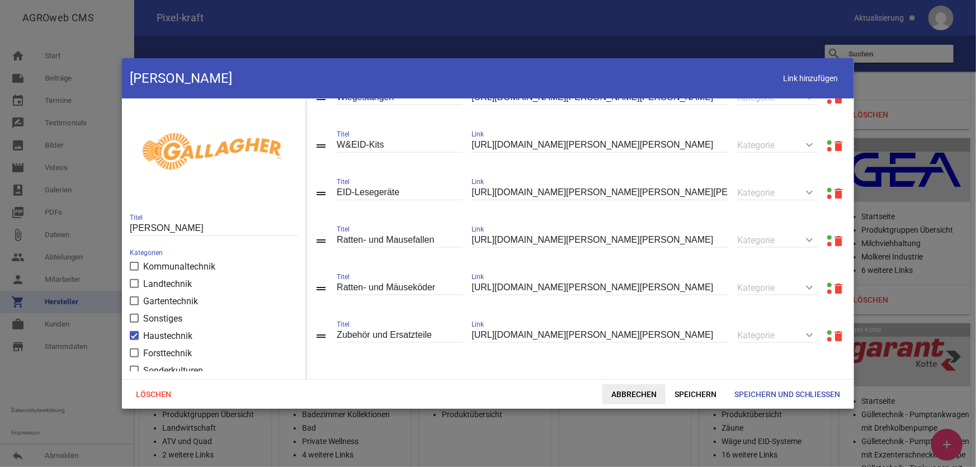
click at [624, 390] on span "Abbrechen" at bounding box center [633, 394] width 63 height 20
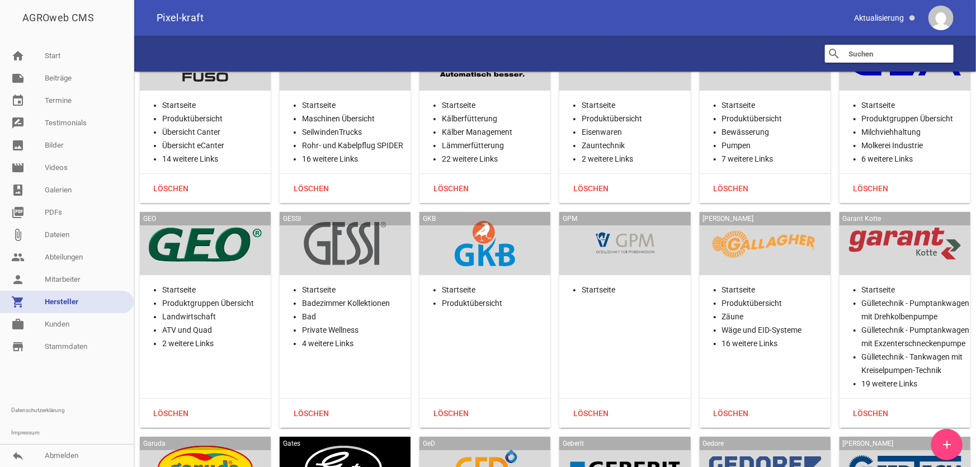
scroll to position [8593, 0]
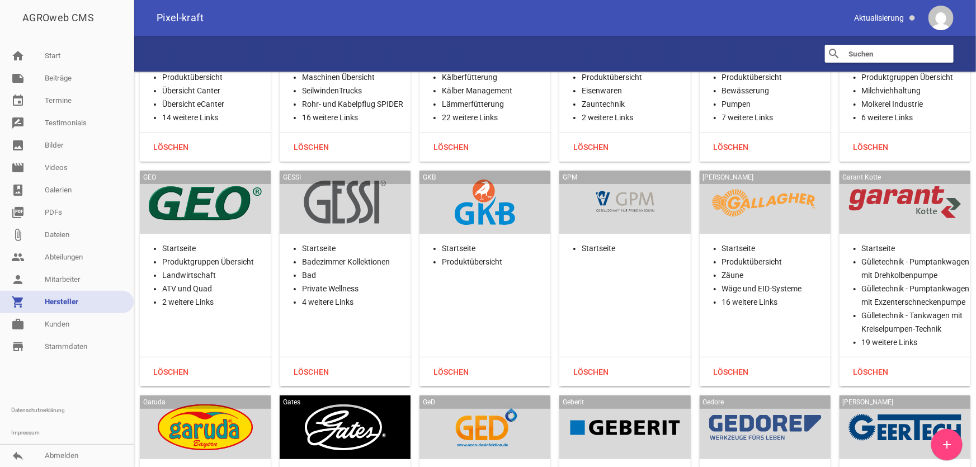
click at [881, 180] on div at bounding box center [904, 203] width 113 height 46
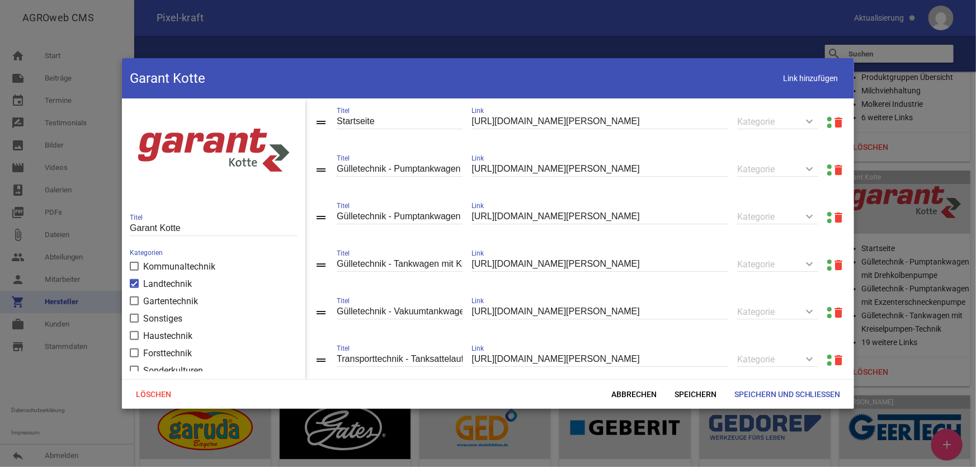
click at [827, 117] on link at bounding box center [829, 119] width 4 height 4
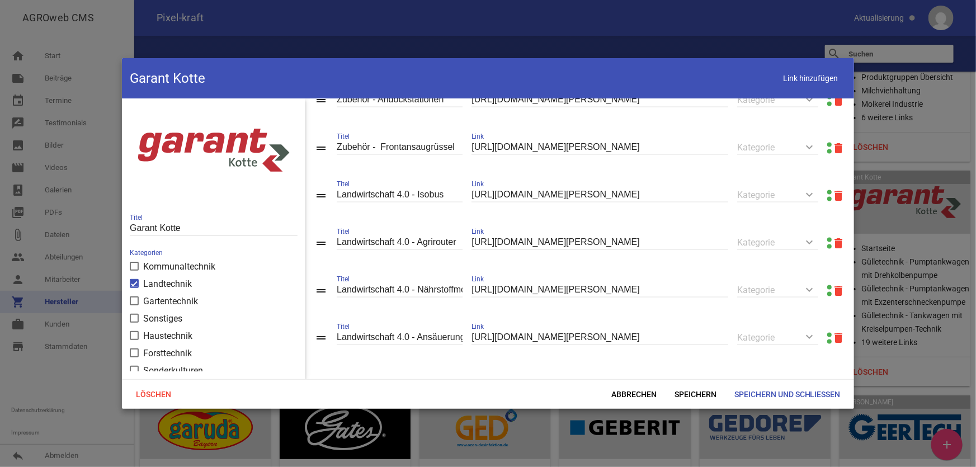
scroll to position [844, 0]
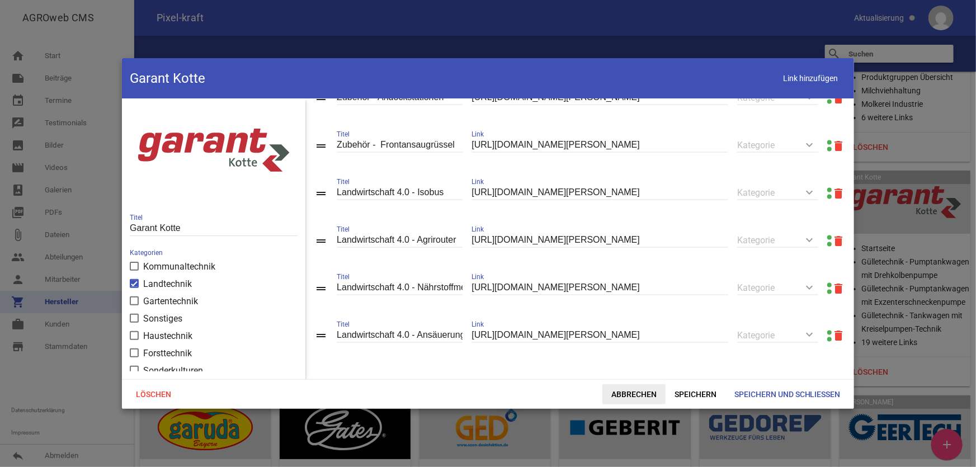
click at [636, 396] on span "Abbrechen" at bounding box center [633, 394] width 63 height 20
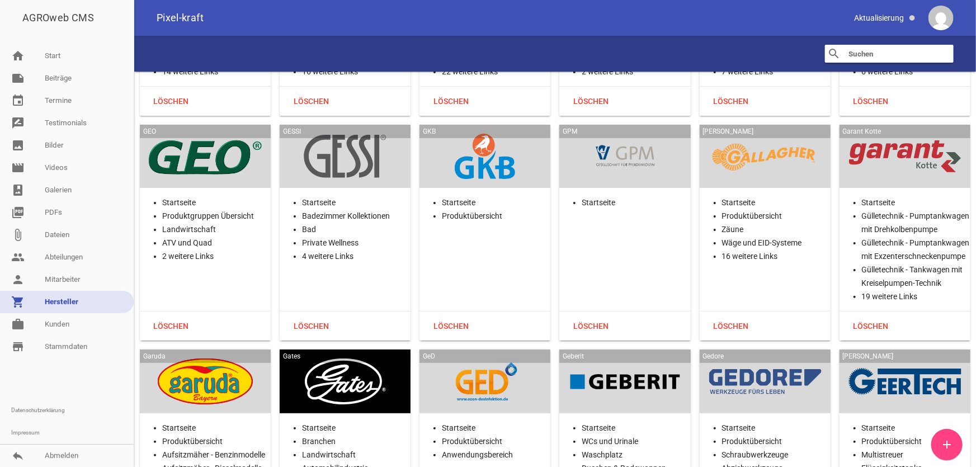
scroll to position [8643, 0]
